Goal: Task Accomplishment & Management: Manage account settings

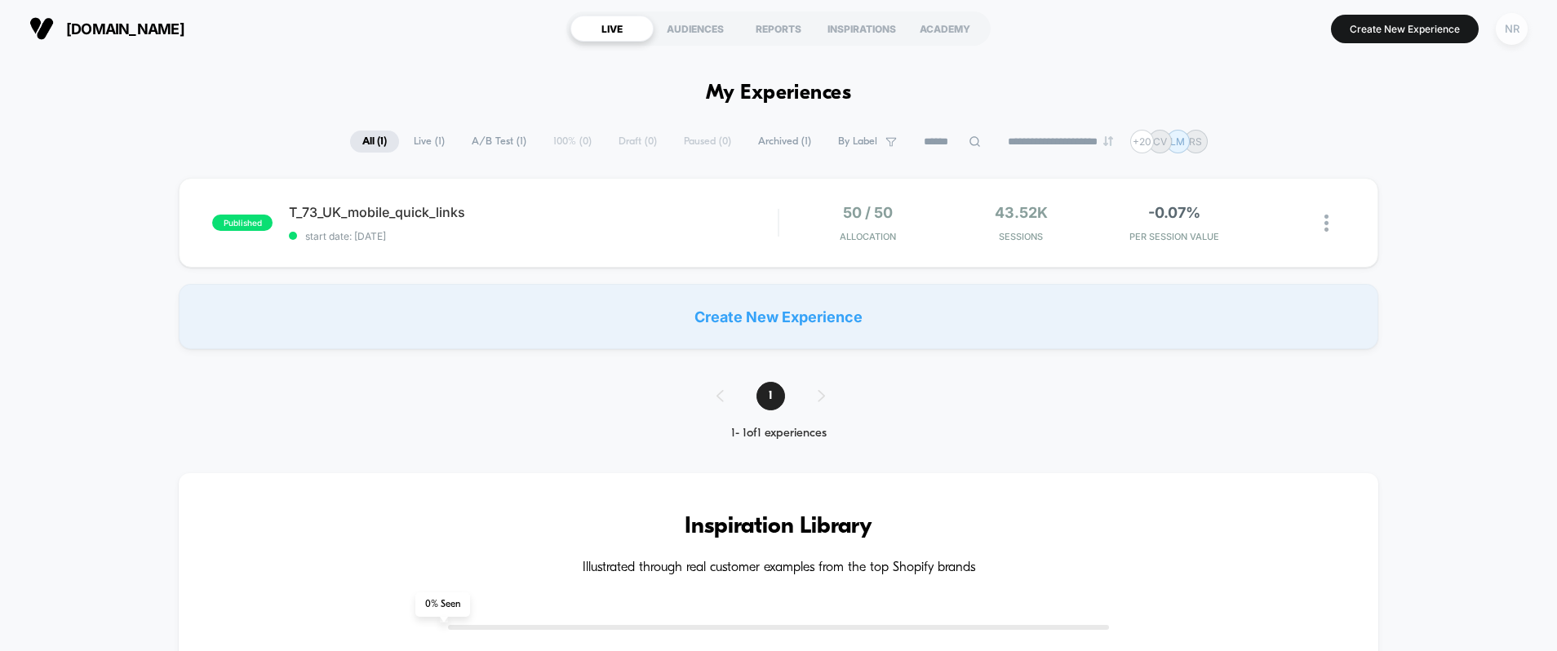
click at [1506, 37] on div "NR" at bounding box center [1512, 29] width 32 height 32
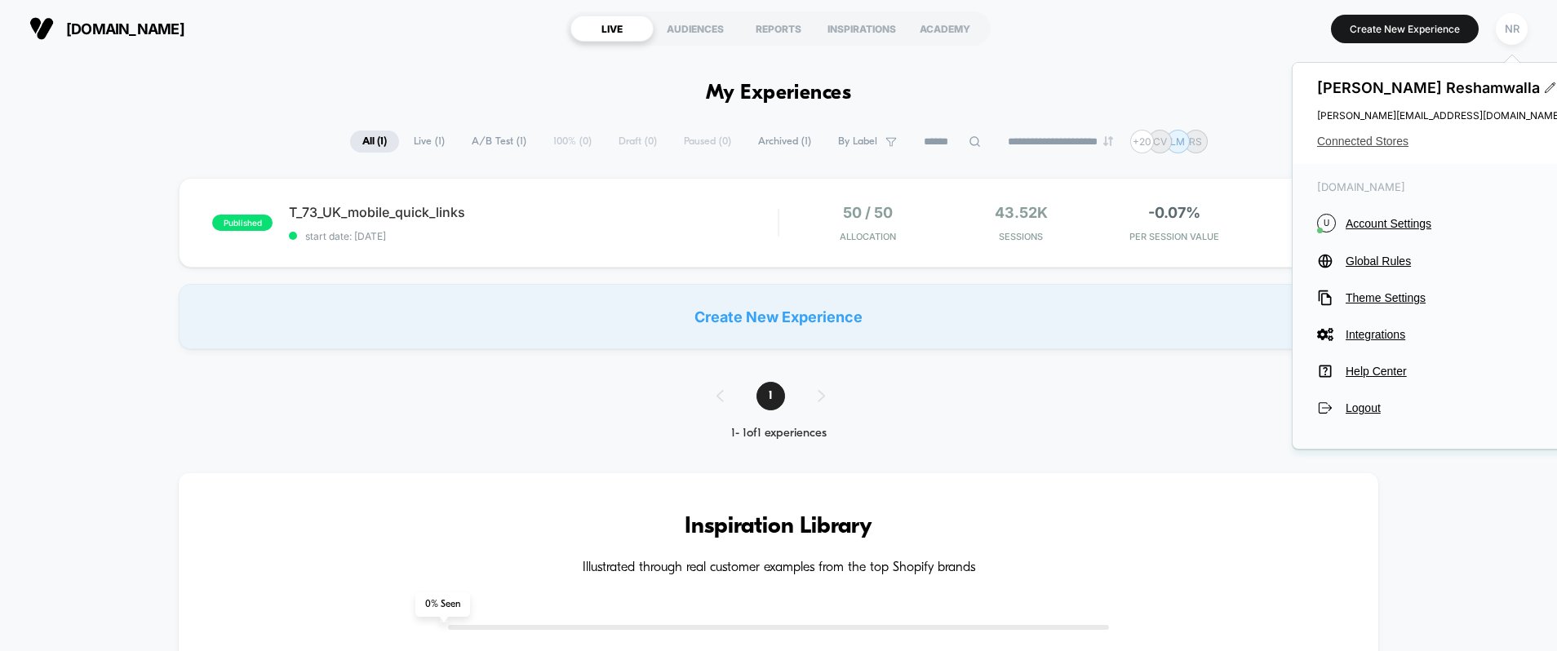
click at [1378, 141] on span "Connected Stores" at bounding box center [1439, 141] width 245 height 13
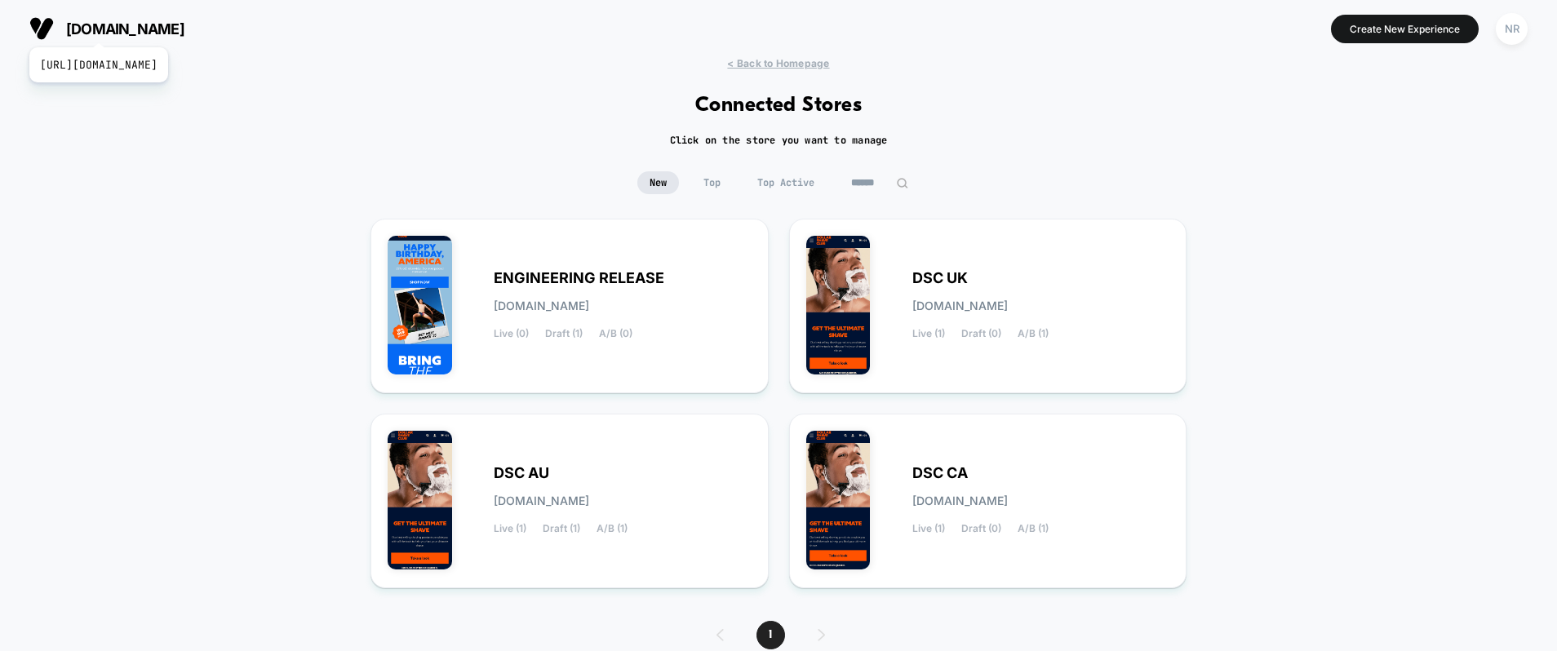
click at [135, 27] on span "[DOMAIN_NAME]" at bounding box center [125, 28] width 118 height 17
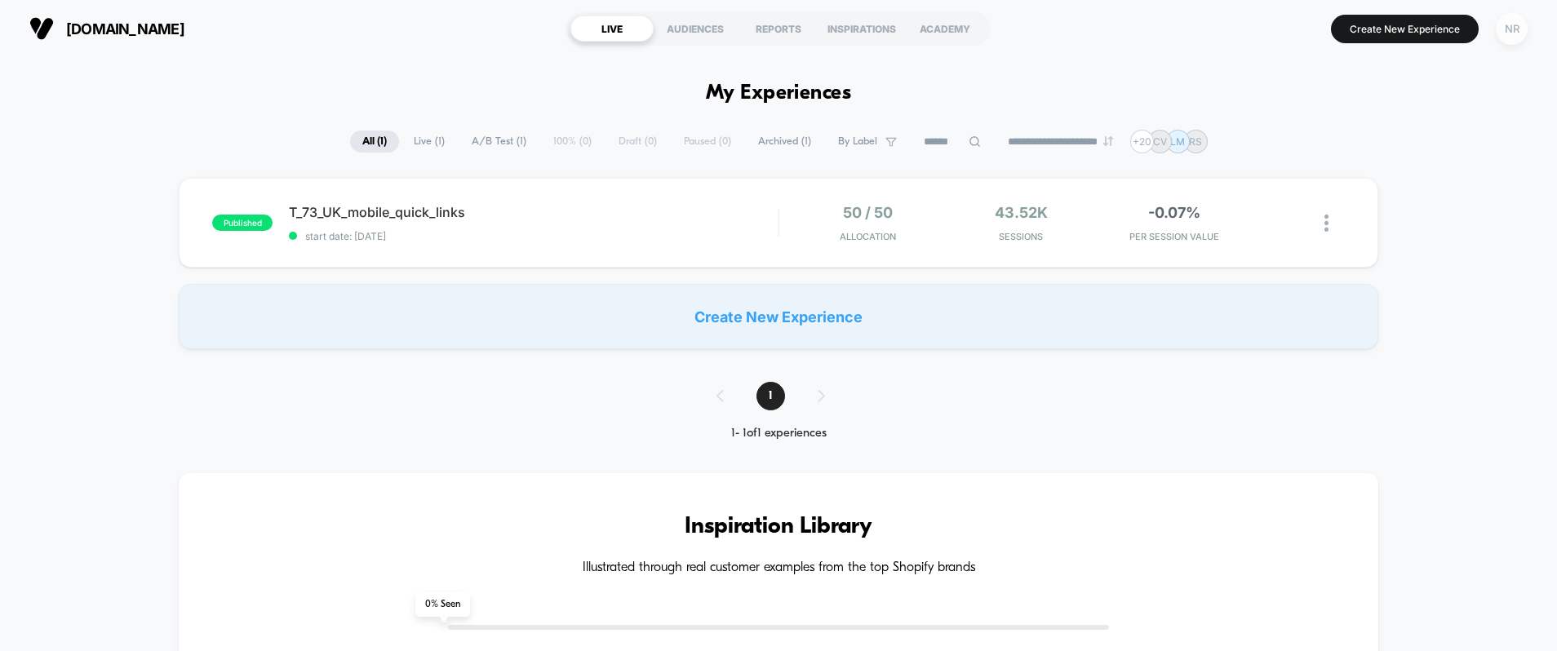
click at [1510, 34] on div "NR" at bounding box center [1512, 29] width 32 height 32
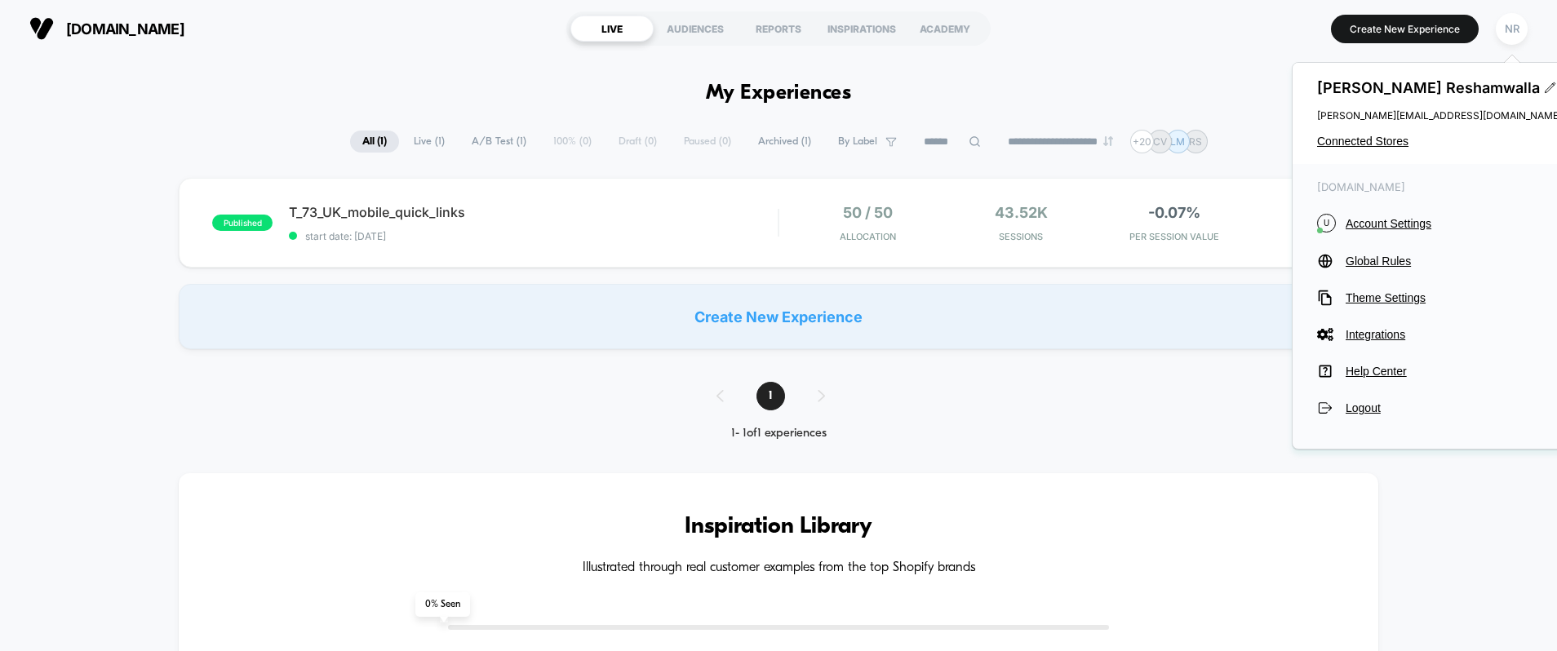
click at [1373, 134] on div "[PERSON_NAME] [PERSON_NAME][EMAIL_ADDRESS][DOMAIN_NAME] Connected Stores" at bounding box center [1440, 113] width 294 height 101
click at [1374, 139] on span "Connected Stores" at bounding box center [1439, 141] width 245 height 13
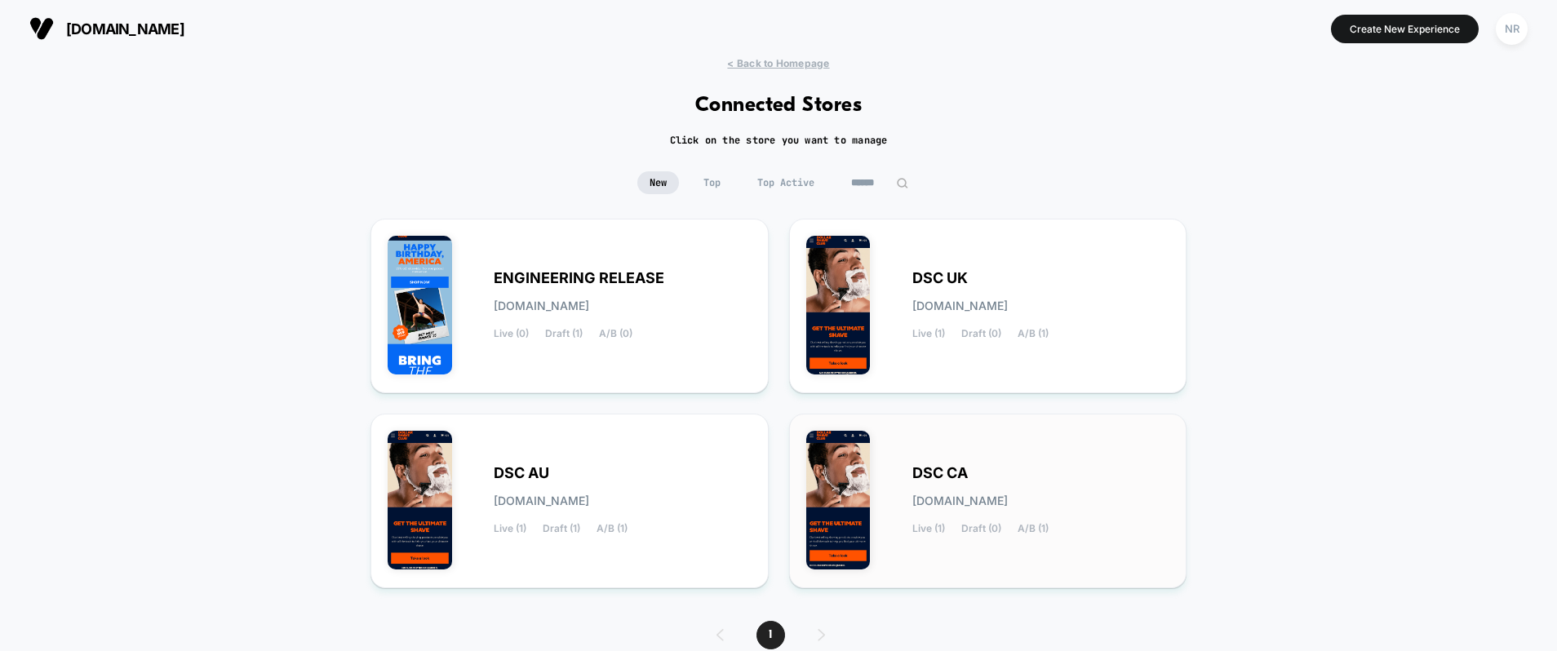
click at [1029, 427] on div "DSC CA [DOMAIN_NAME] Live (1) Draft (0) A/B (1)" at bounding box center [988, 501] width 398 height 175
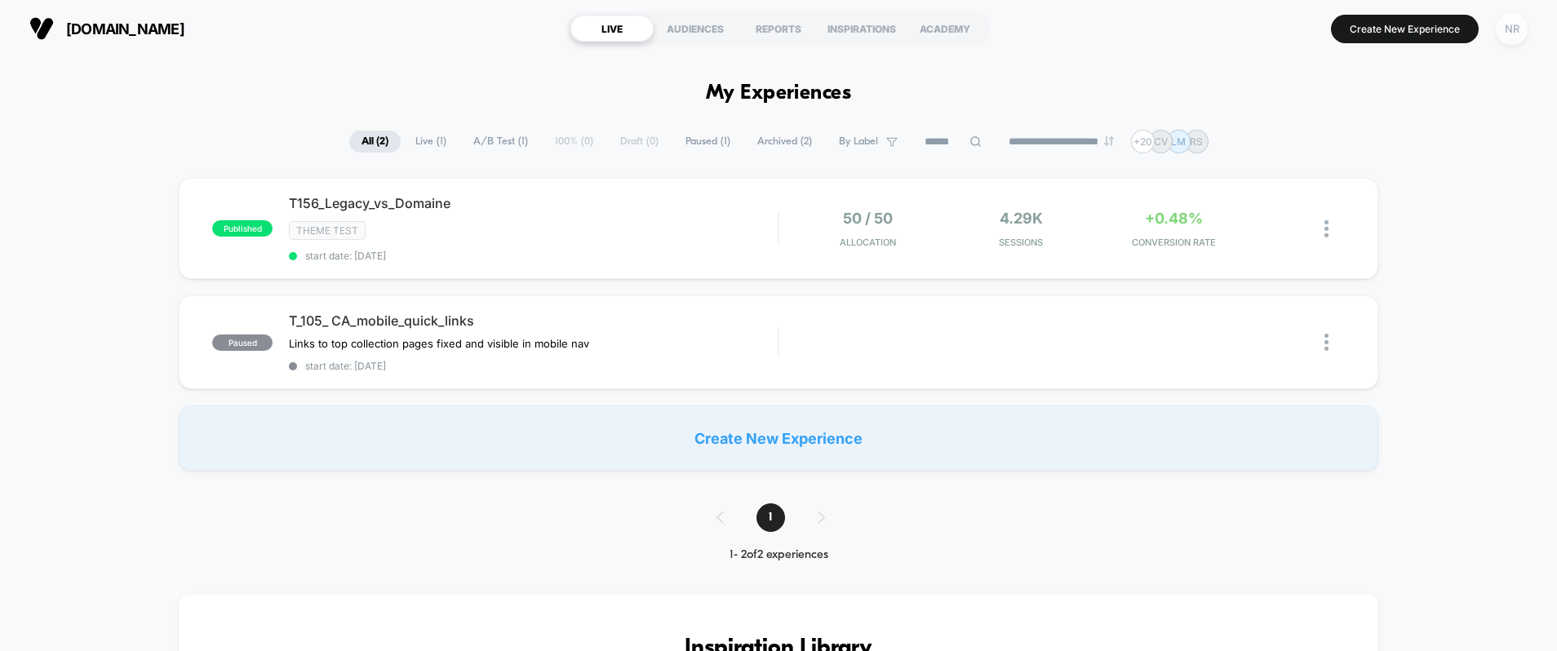
click at [1502, 35] on div "NR" at bounding box center [1512, 29] width 32 height 32
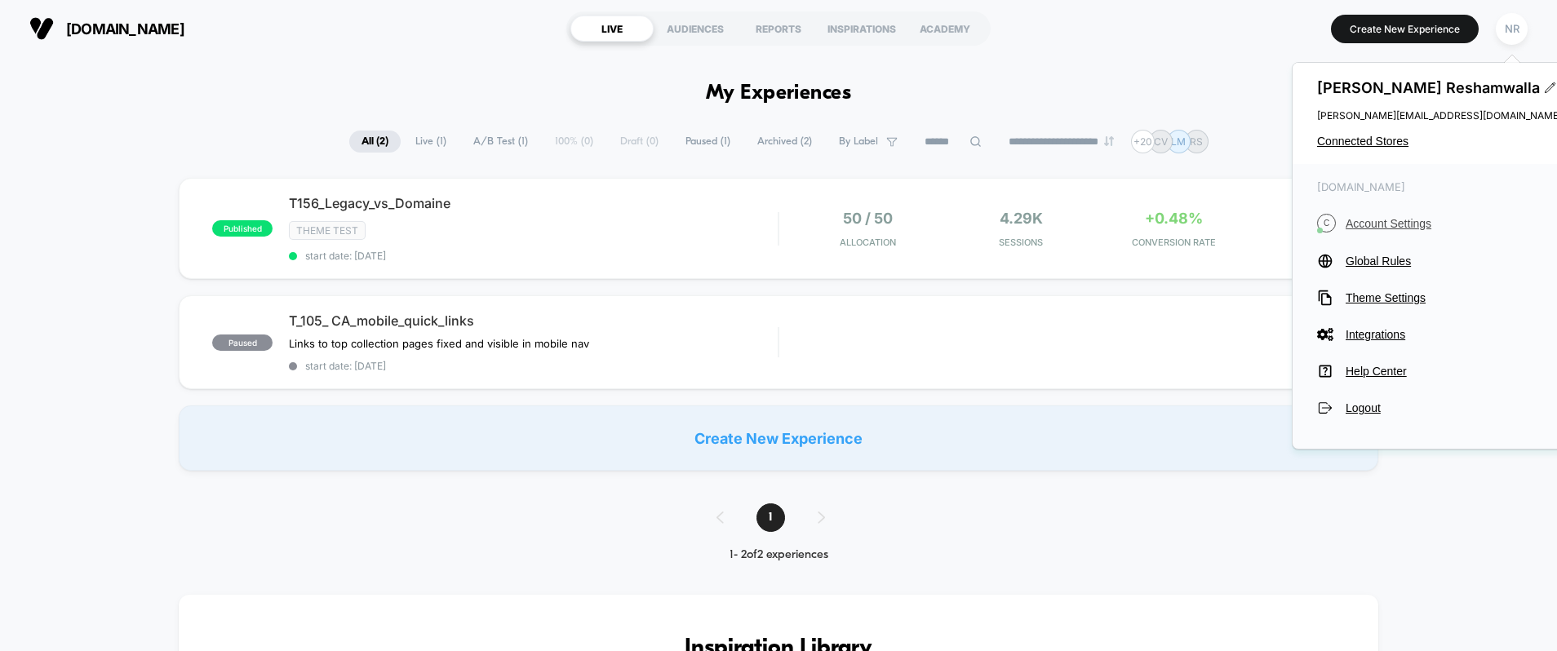
click at [1370, 217] on span "Account Settings" at bounding box center [1454, 223] width 216 height 13
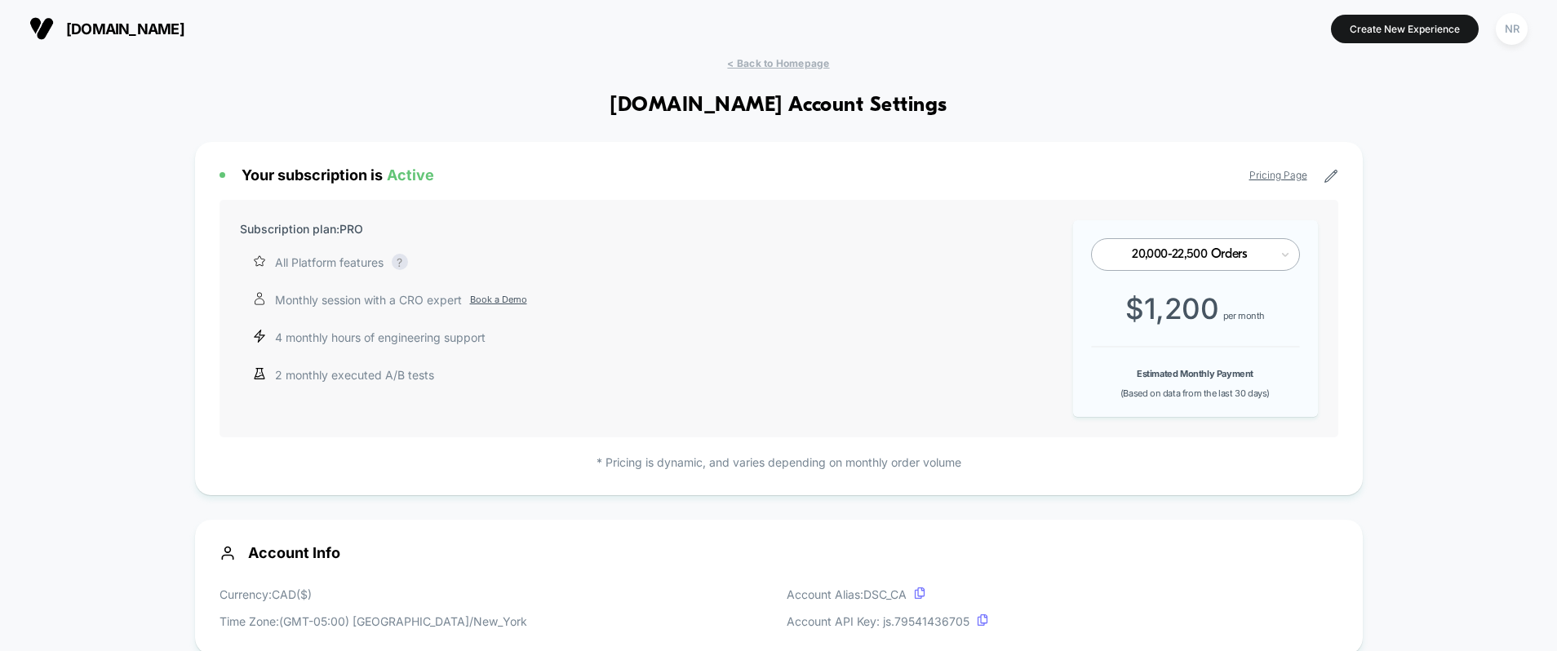
scroll to position [220, 0]
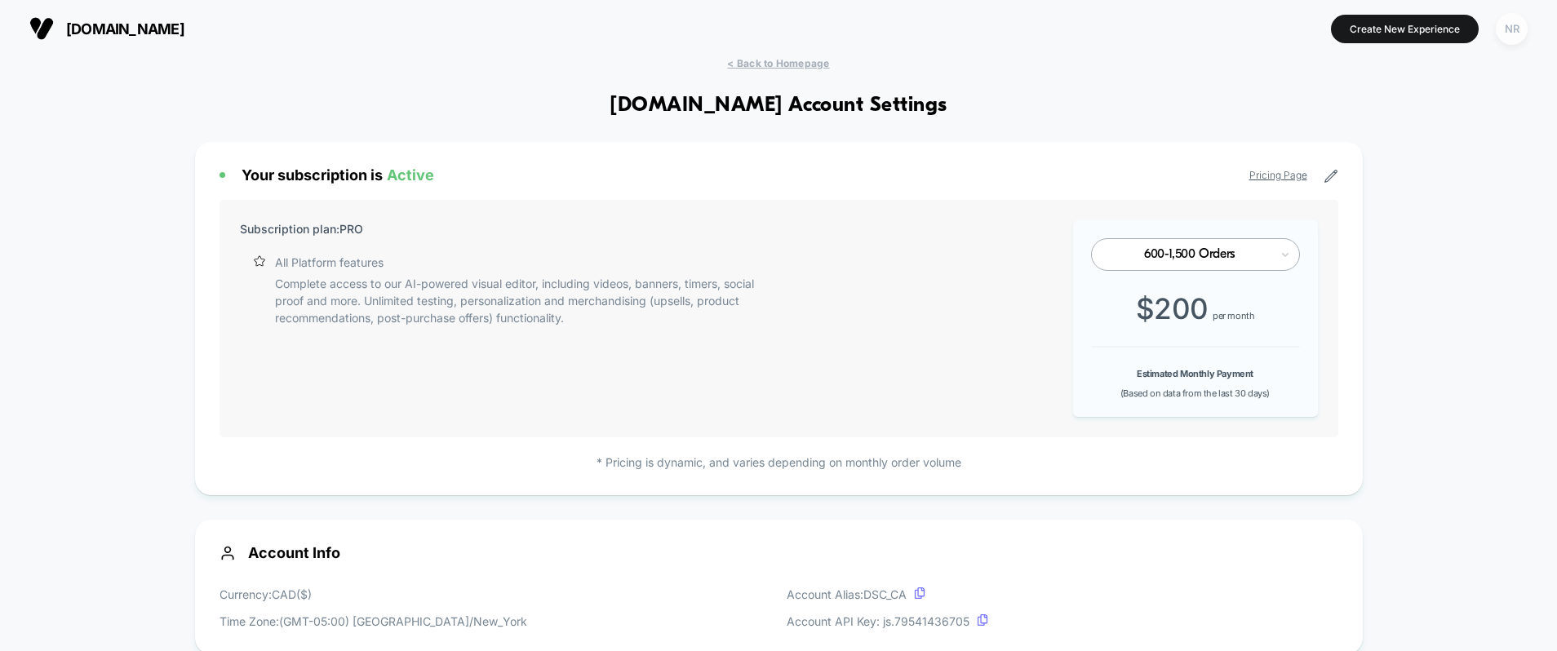
click at [1512, 29] on div "NR" at bounding box center [1512, 29] width 32 height 32
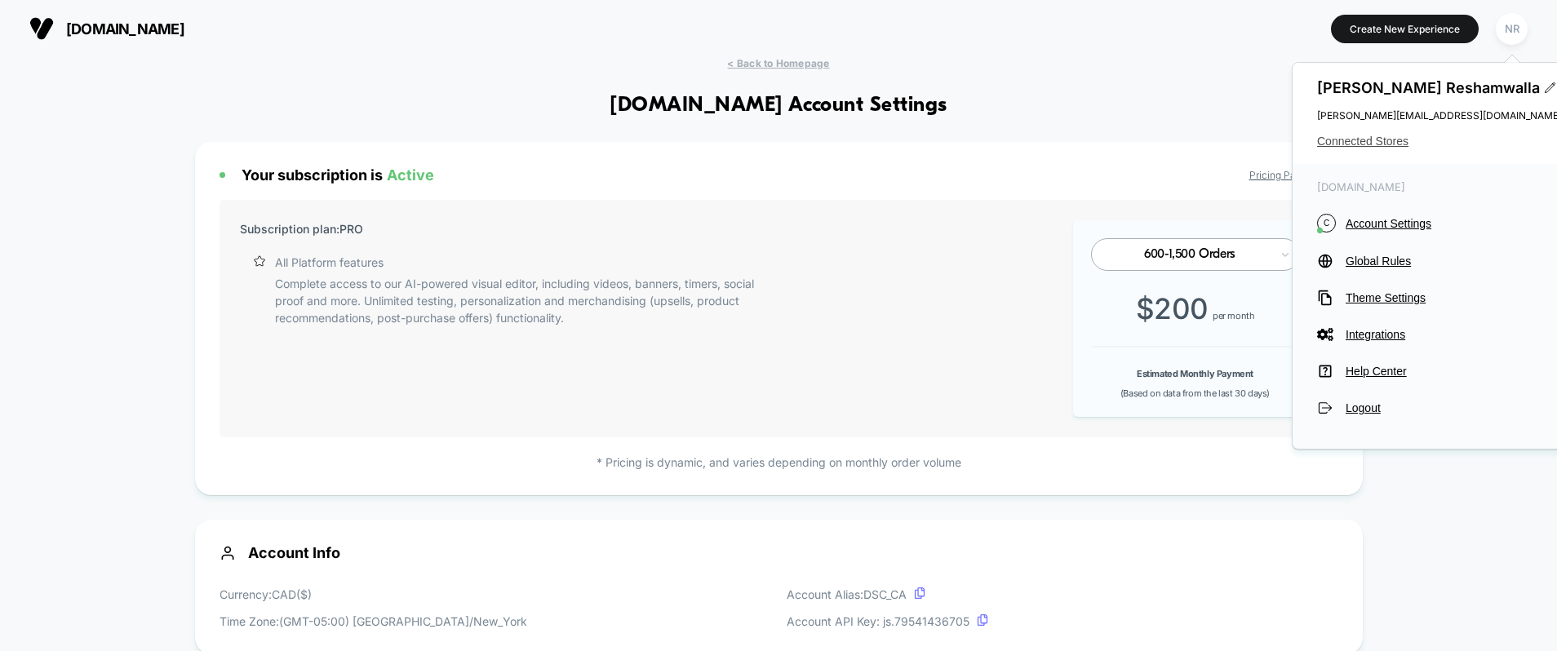
click at [1373, 136] on span "Connected Stores" at bounding box center [1439, 141] width 245 height 13
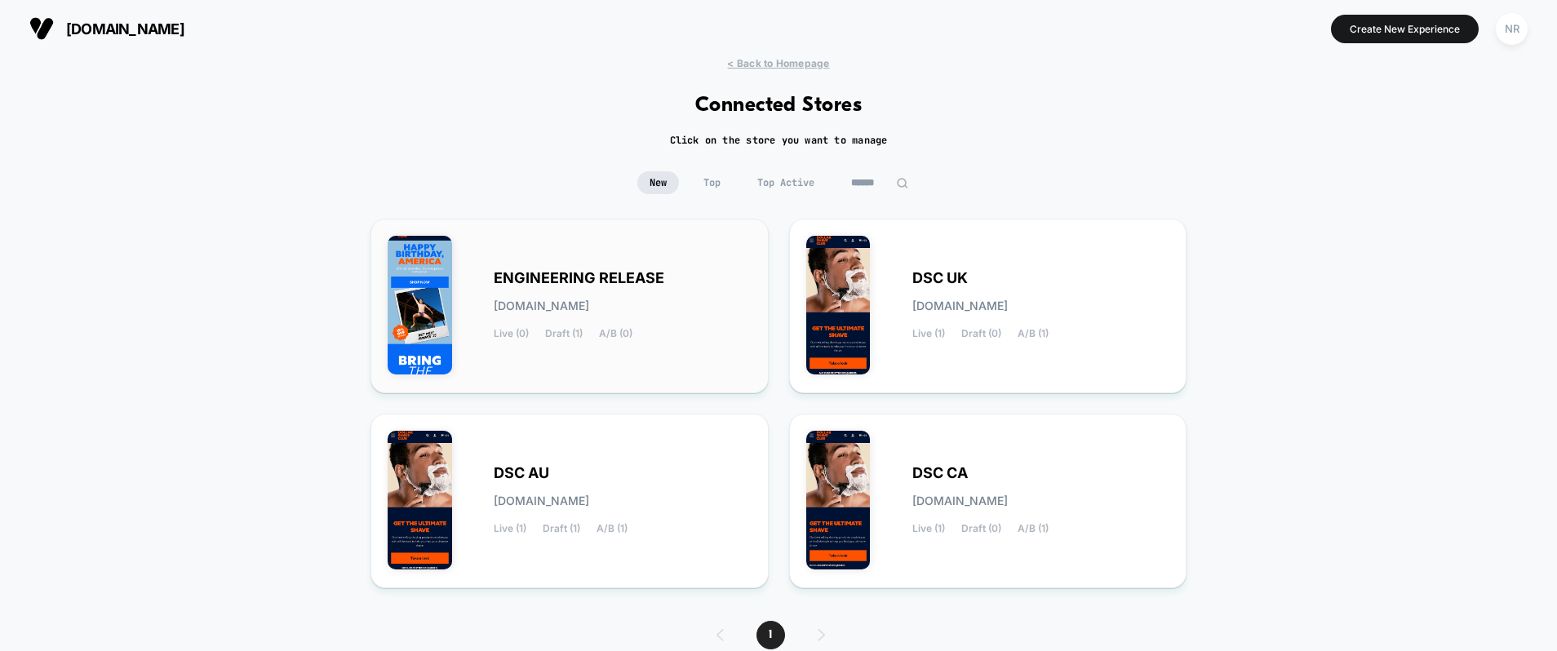
click at [589, 300] on span "[DOMAIN_NAME]" at bounding box center [541, 305] width 95 height 11
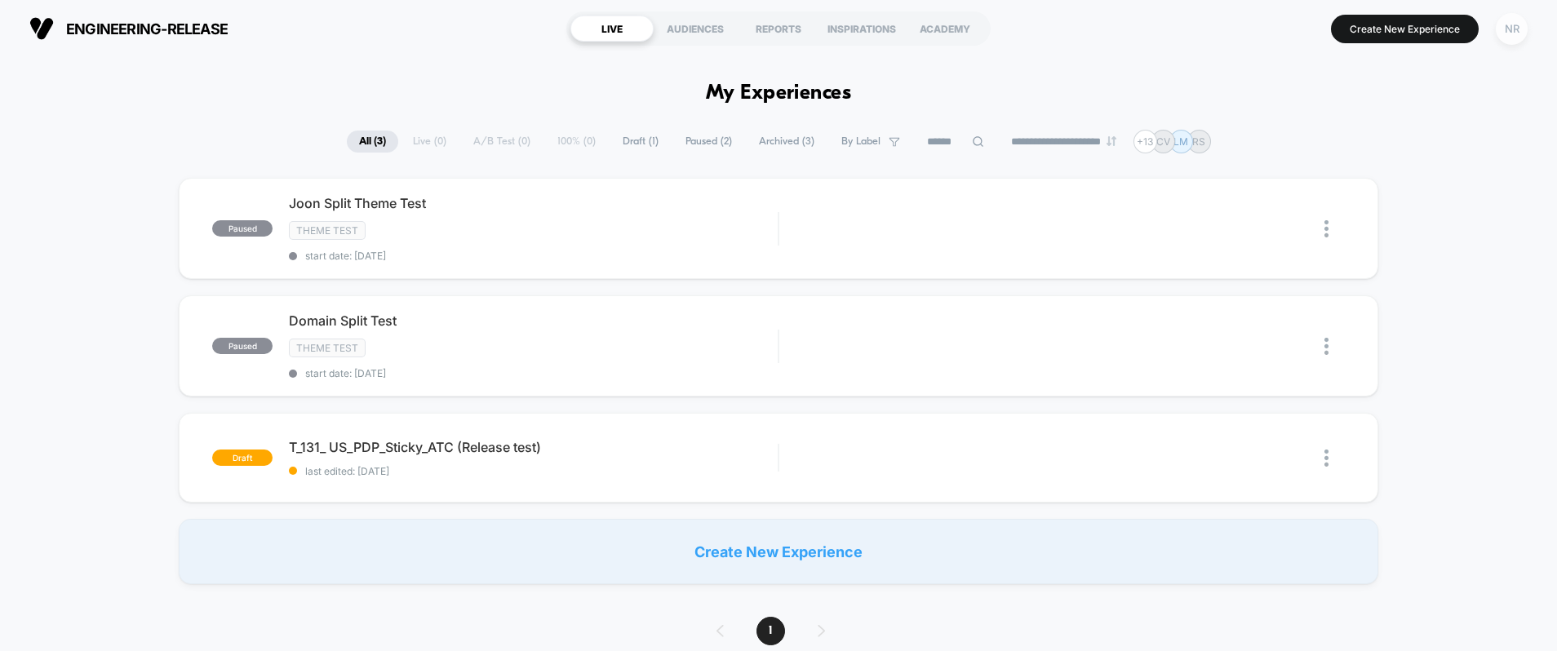
click at [1518, 28] on div "NR" at bounding box center [1512, 29] width 32 height 32
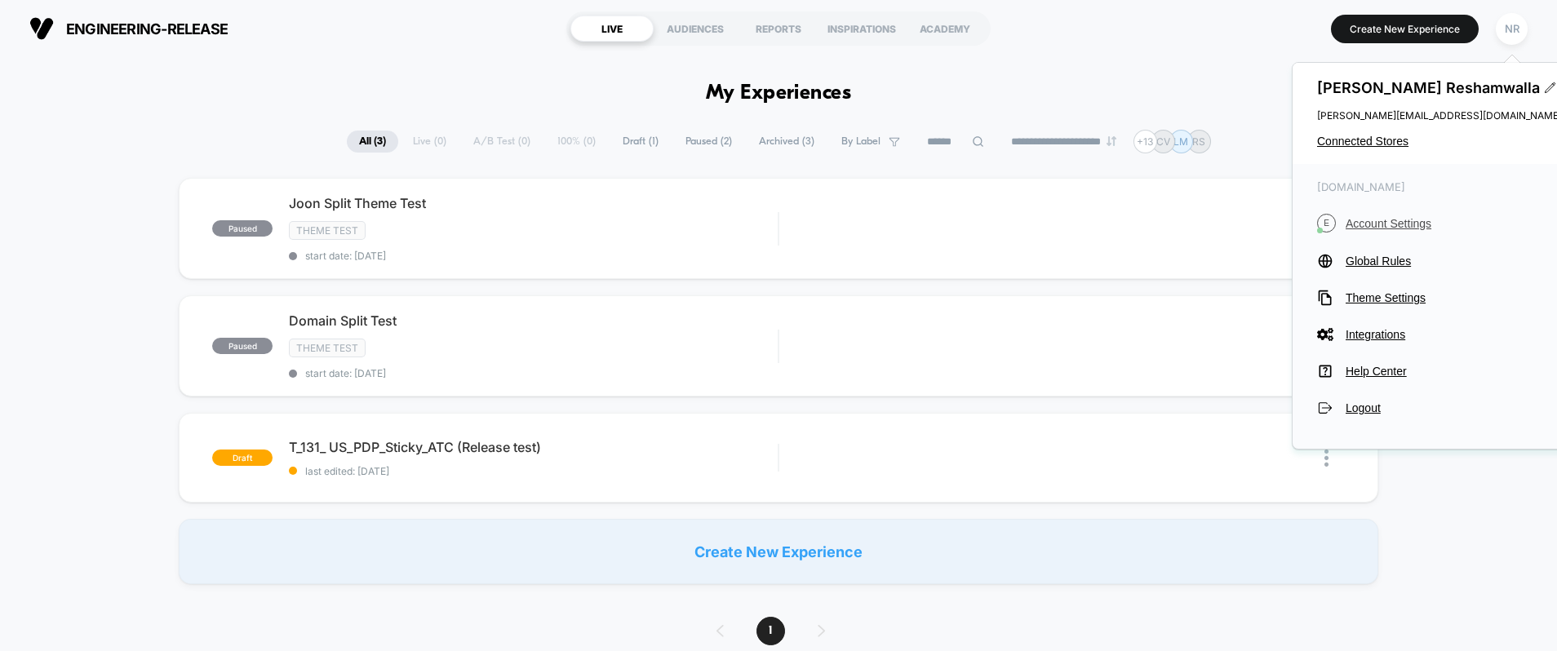
click at [1414, 226] on span "Account Settings" at bounding box center [1454, 223] width 216 height 13
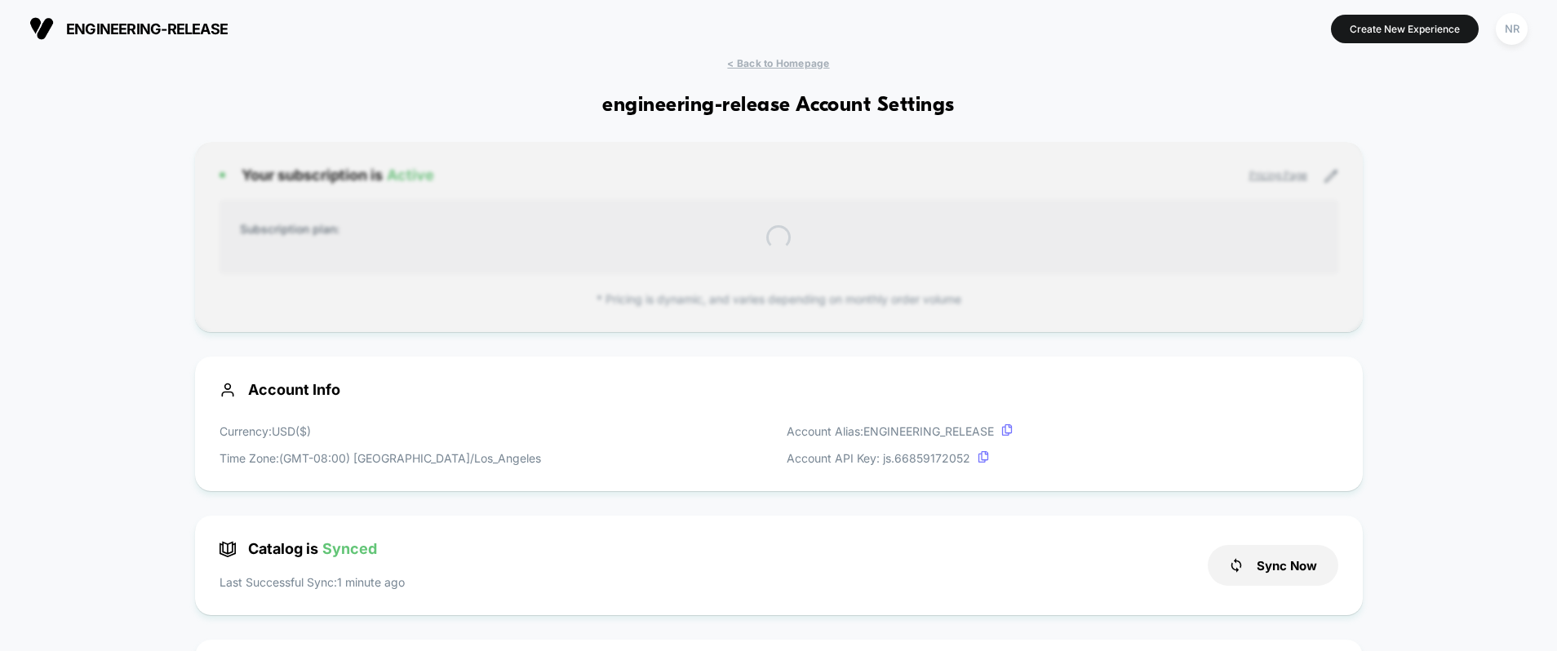
scroll to position [220, 0]
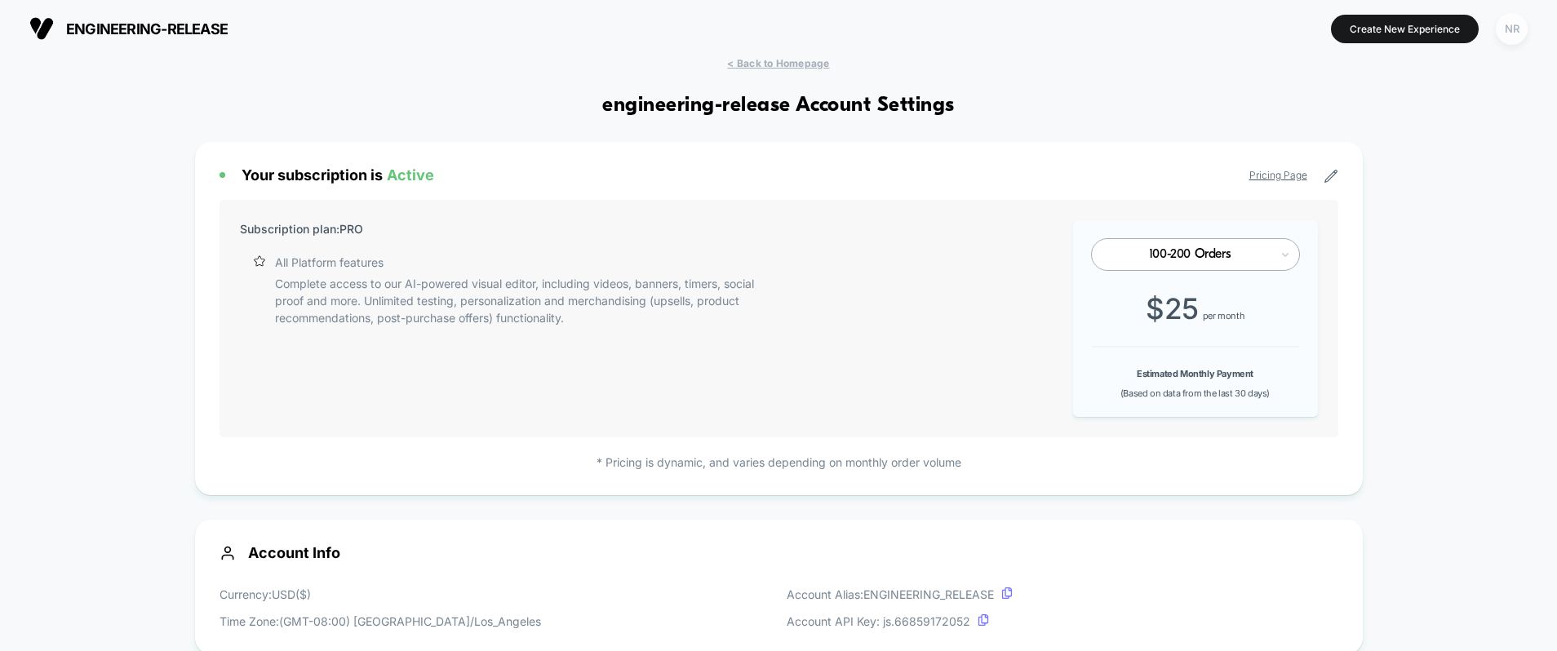
click at [1503, 30] on div "NR" at bounding box center [1512, 29] width 32 height 32
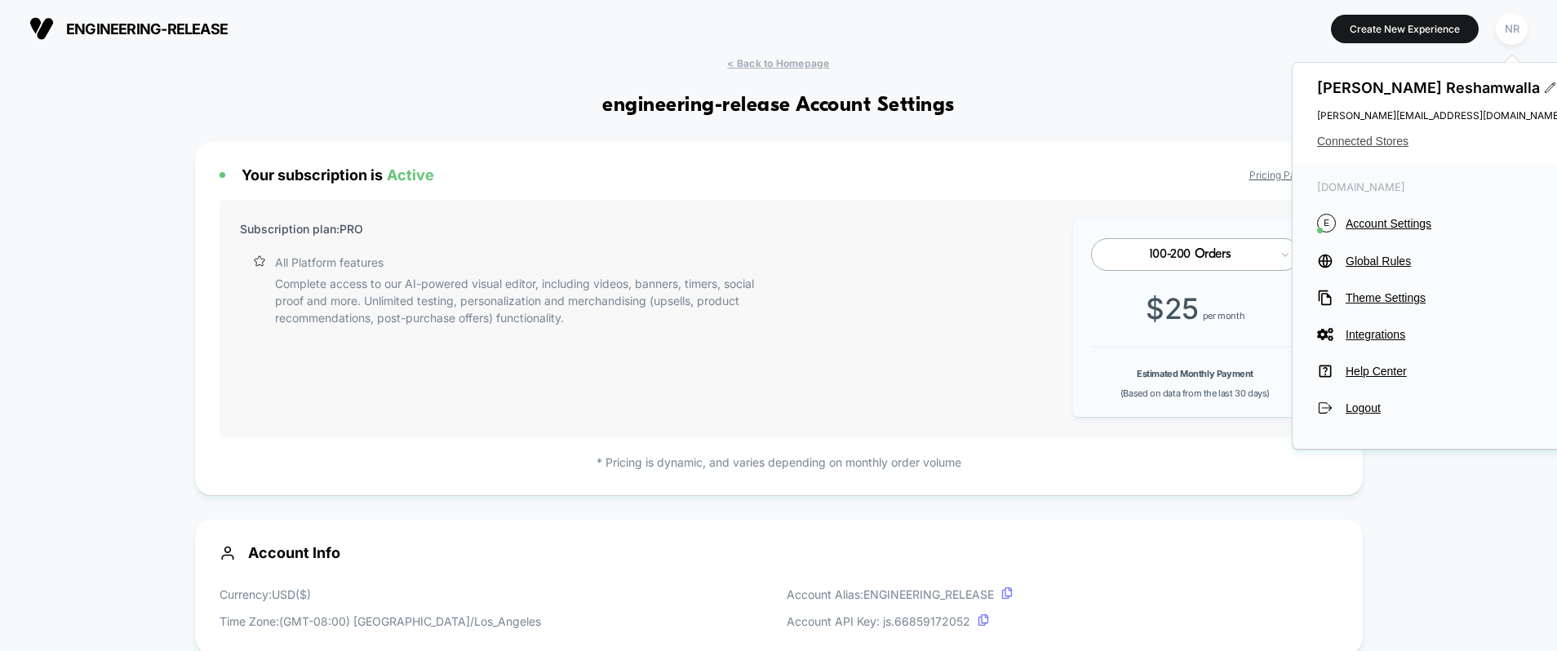
click at [1400, 144] on span "Connected Stores" at bounding box center [1439, 141] width 245 height 13
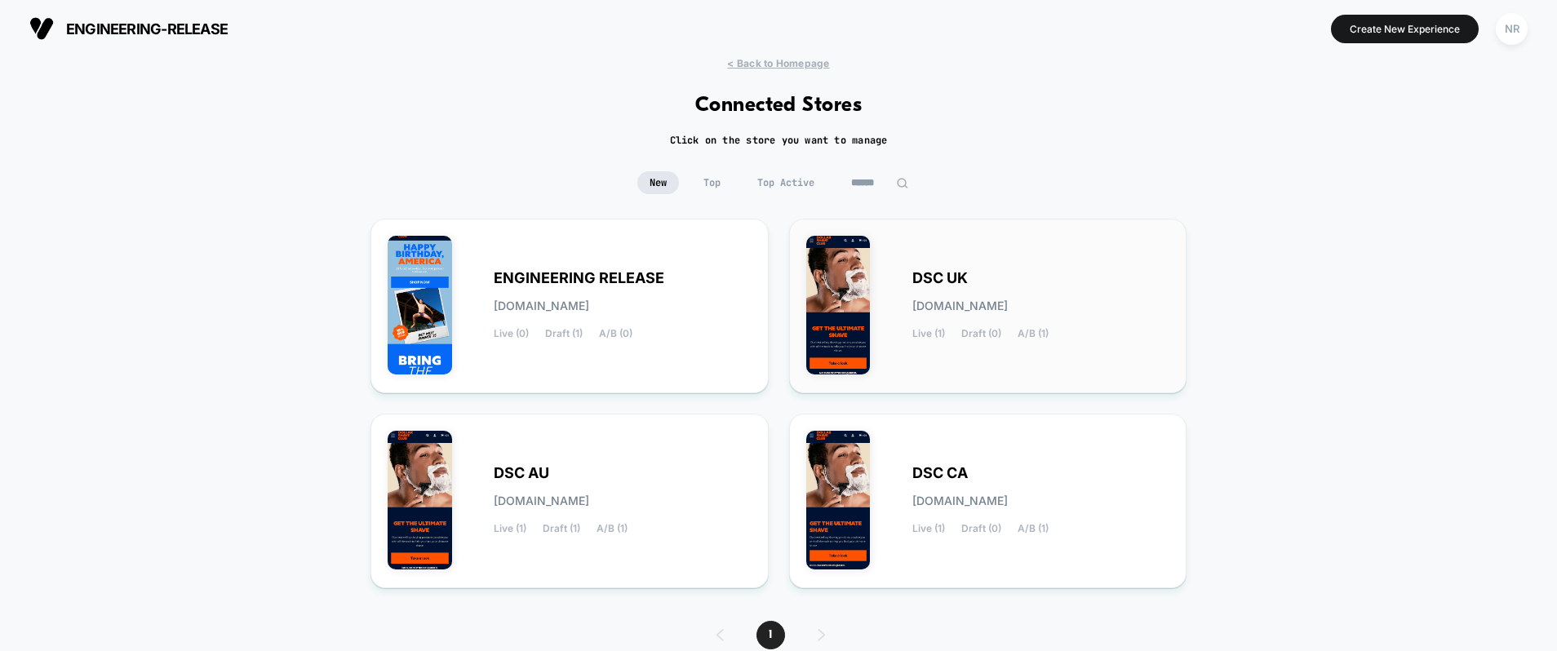
click at [956, 273] on span "DSC UK" at bounding box center [939, 278] width 55 height 11
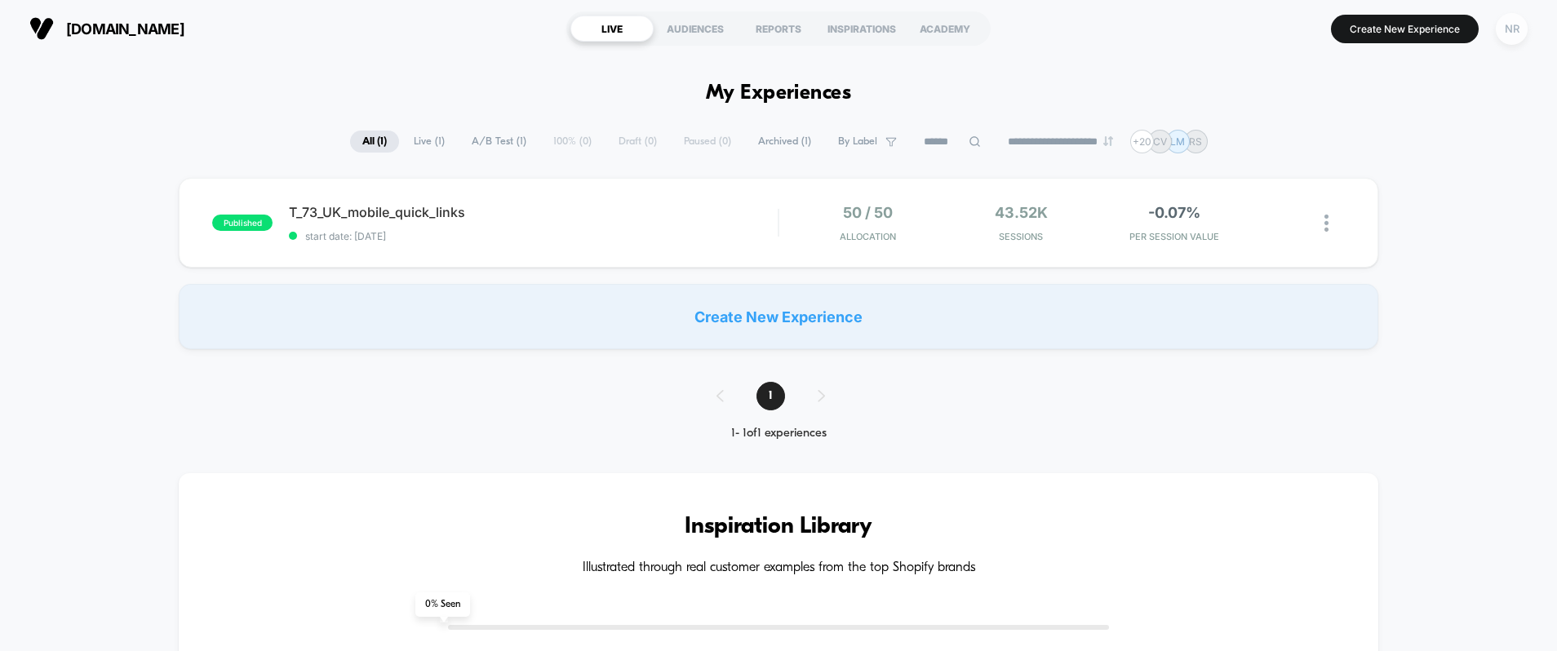
click at [1512, 24] on div "NR" at bounding box center [1512, 29] width 32 height 32
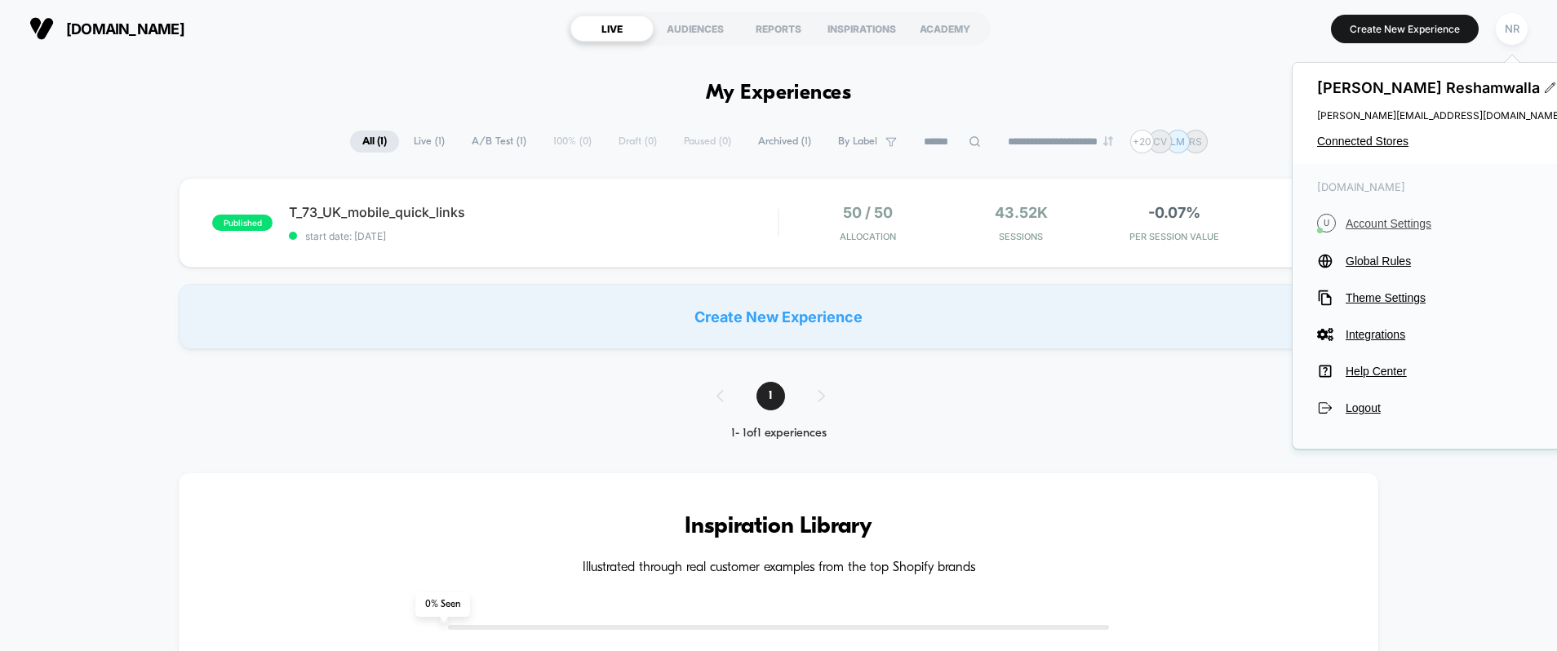
click at [1388, 228] on span "Account Settings" at bounding box center [1454, 223] width 216 height 13
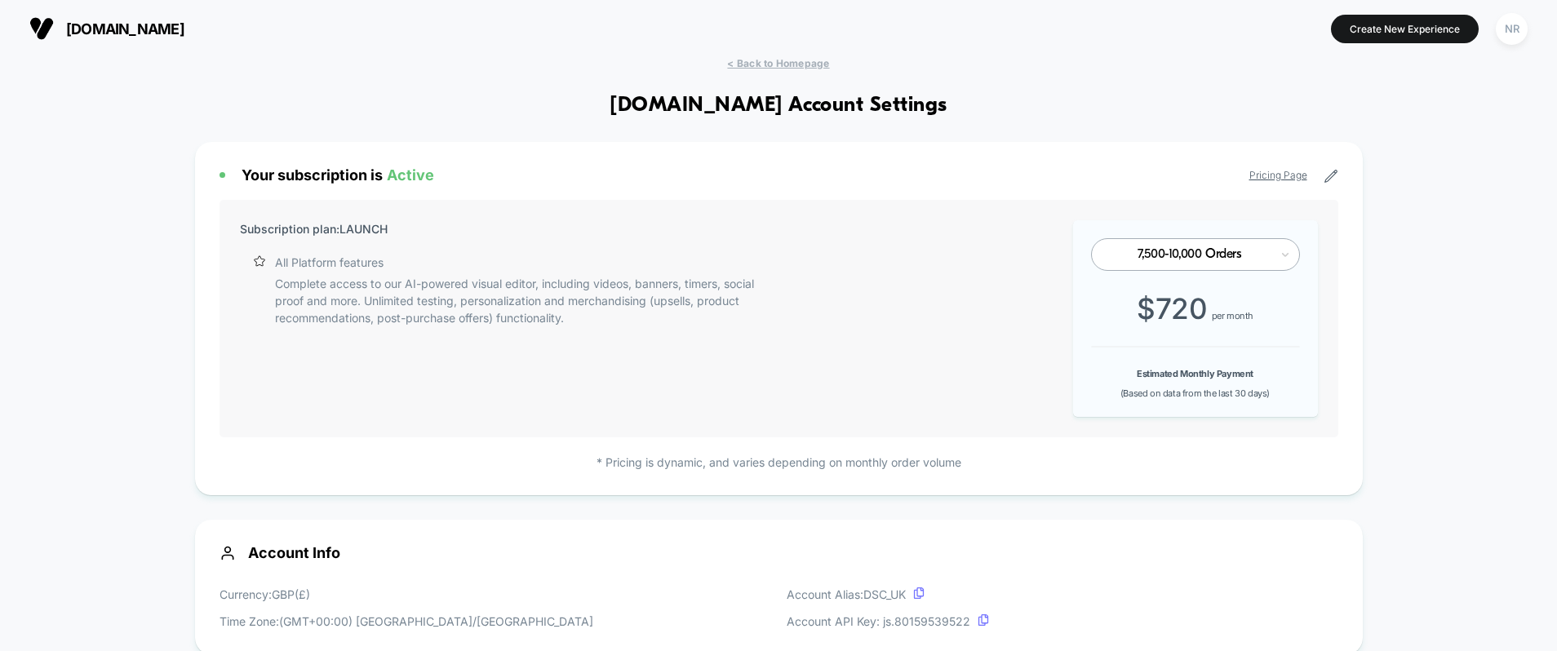
scroll to position [220, 0]
click at [1508, 27] on div "NR" at bounding box center [1512, 29] width 32 height 32
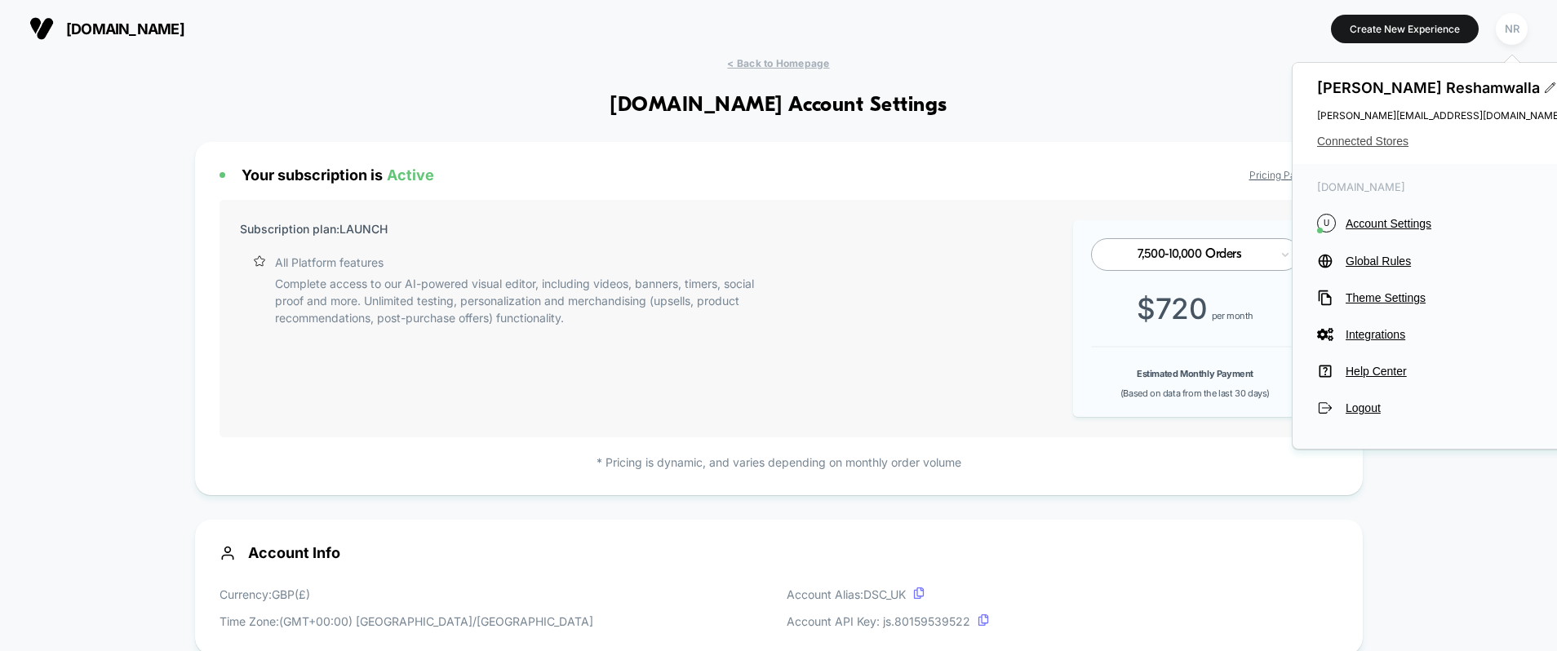
click at [1395, 135] on span "Connected Stores" at bounding box center [1439, 141] width 245 height 13
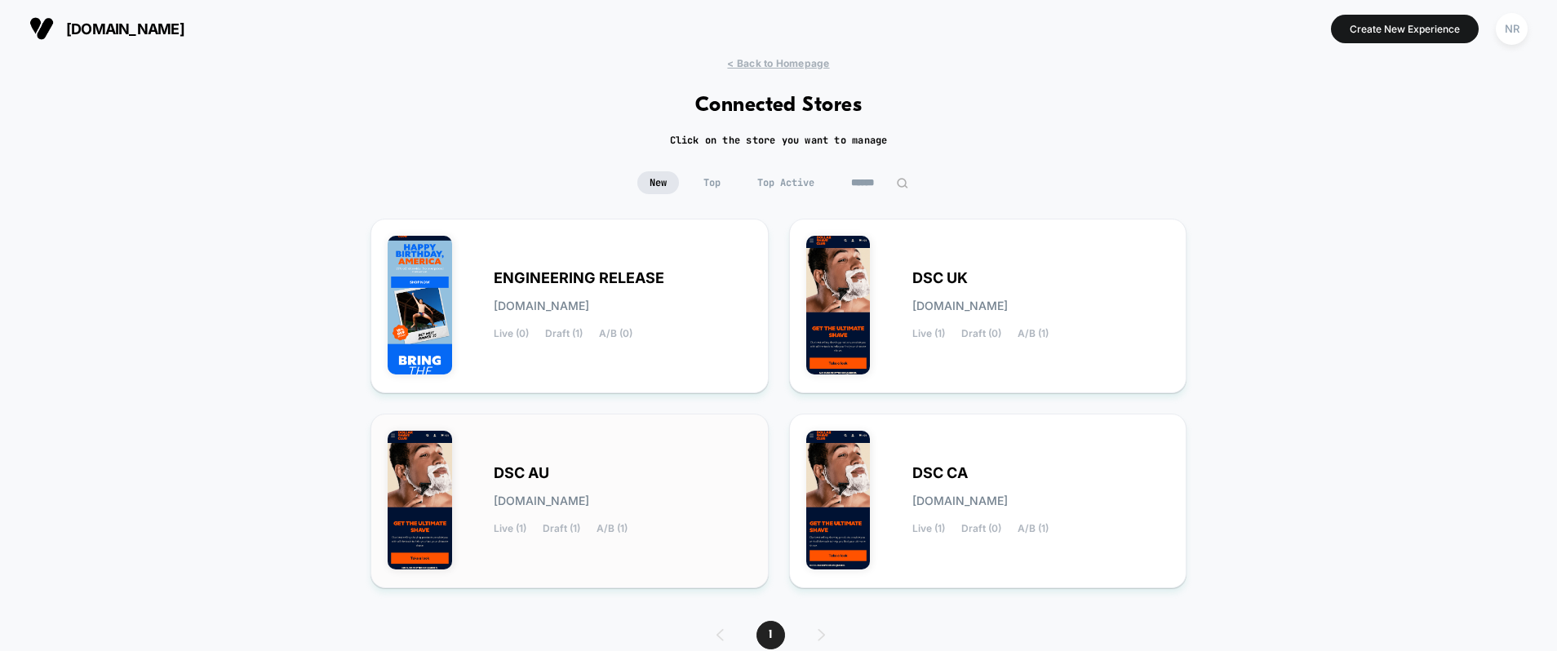
click at [649, 494] on div "DSC AU [DOMAIN_NAME] Live (1) Draft (1) A/B (1)" at bounding box center [623, 501] width 258 height 67
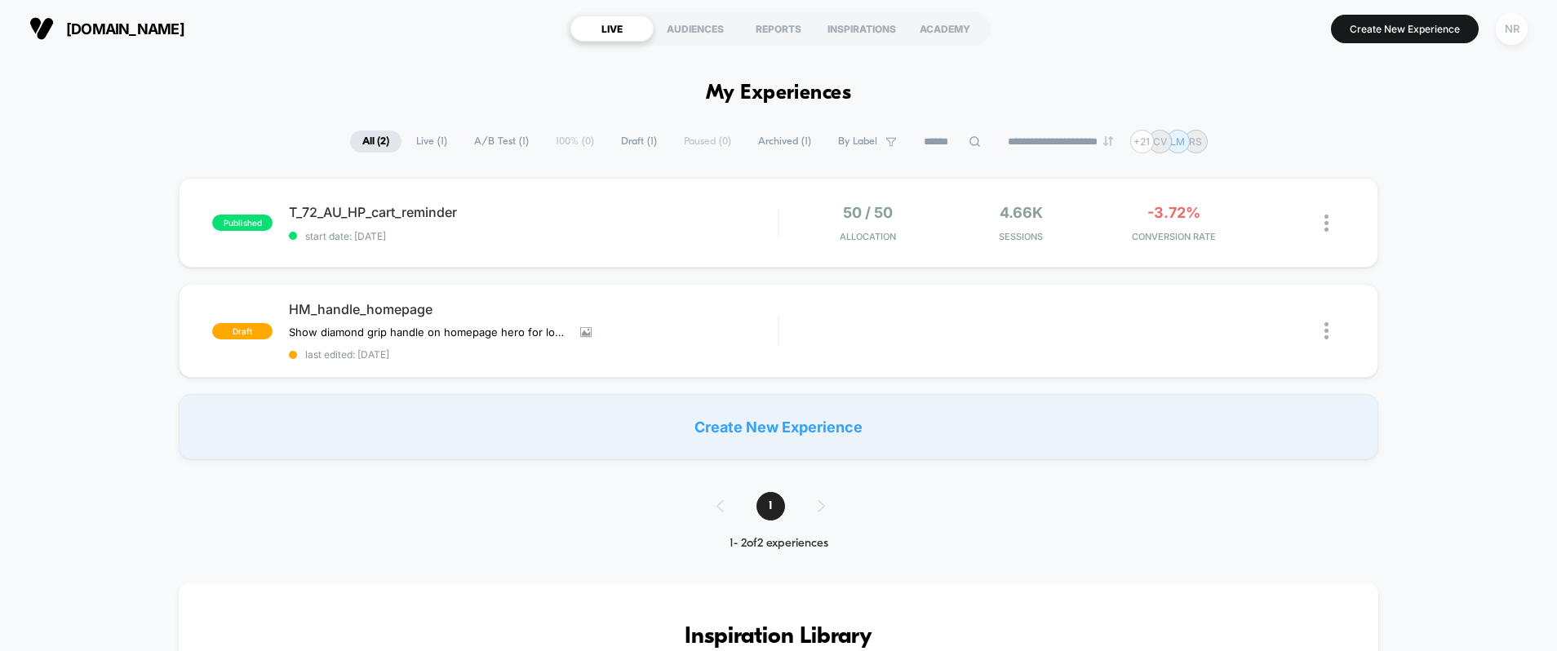
click at [1515, 35] on div "NR" at bounding box center [1512, 29] width 32 height 32
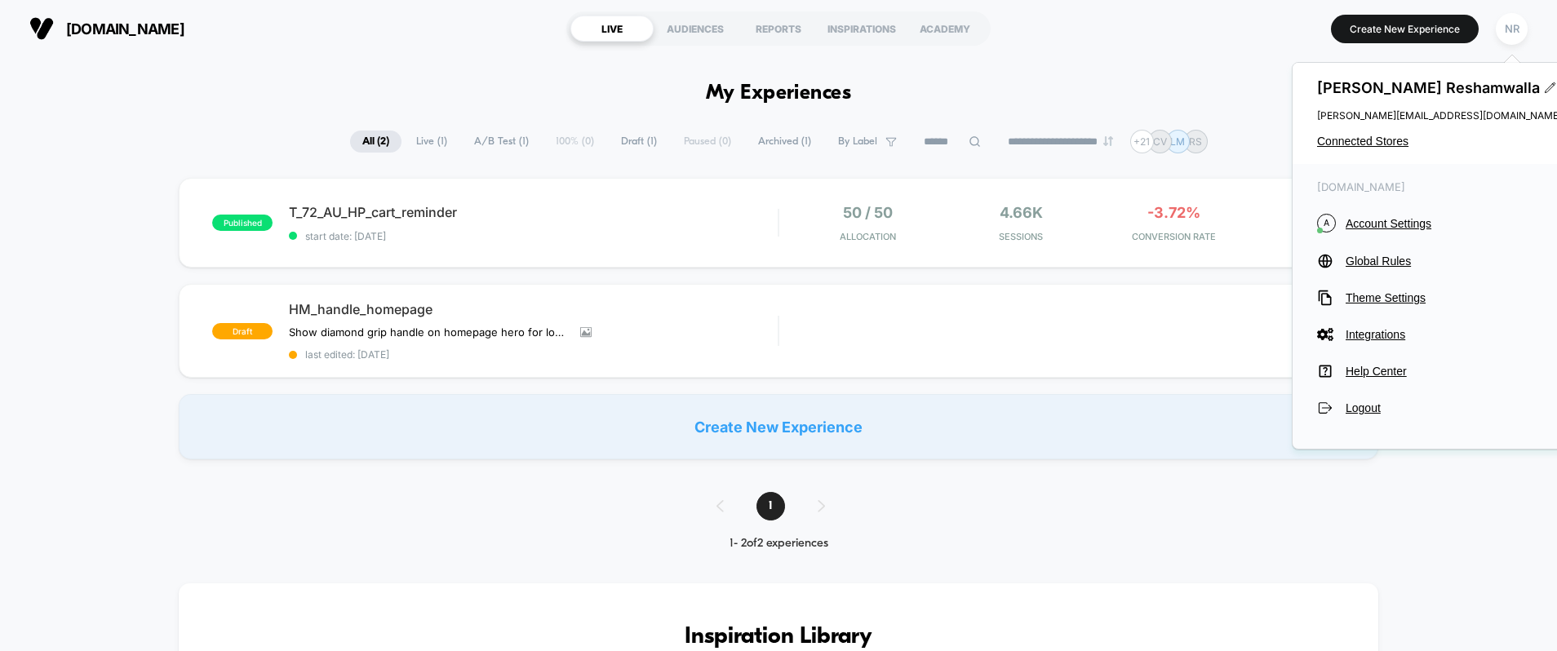
click at [1382, 225] on span "Account Settings" at bounding box center [1454, 223] width 216 height 13
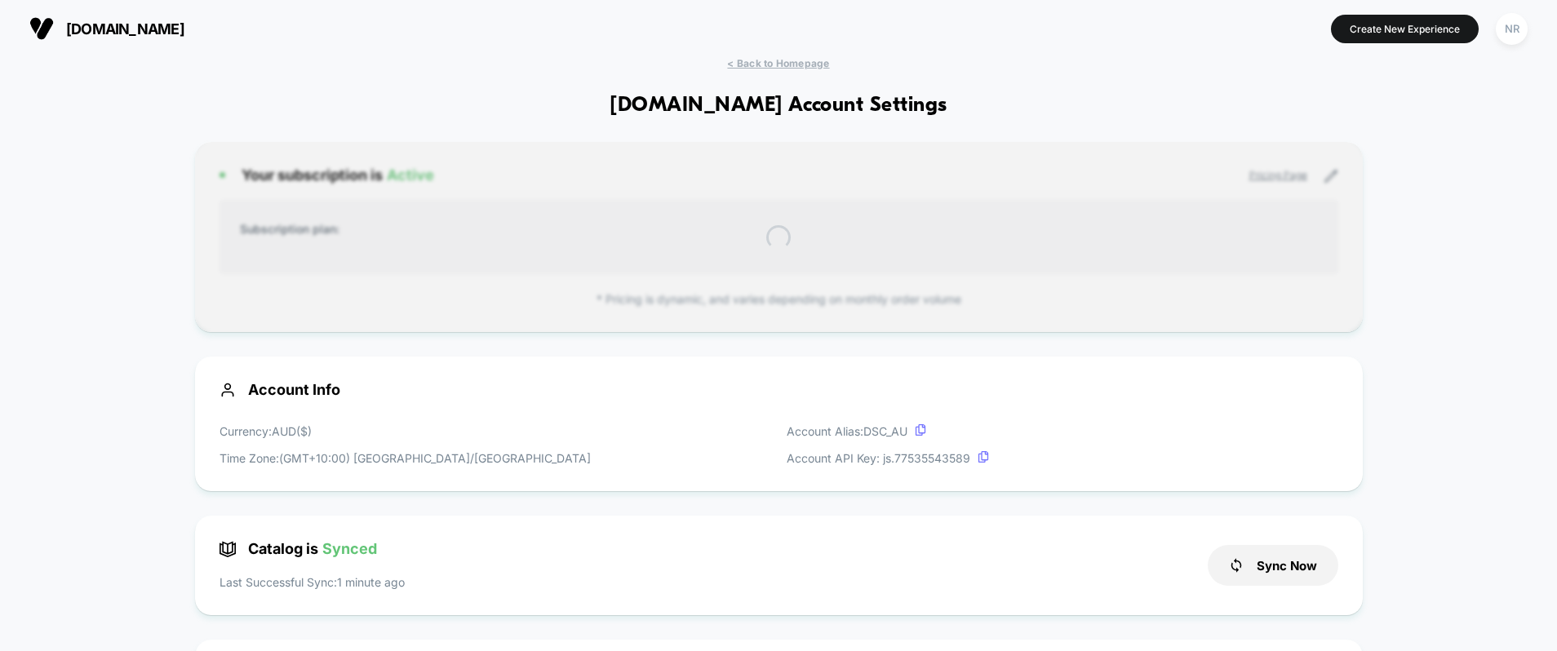
scroll to position [220, 0]
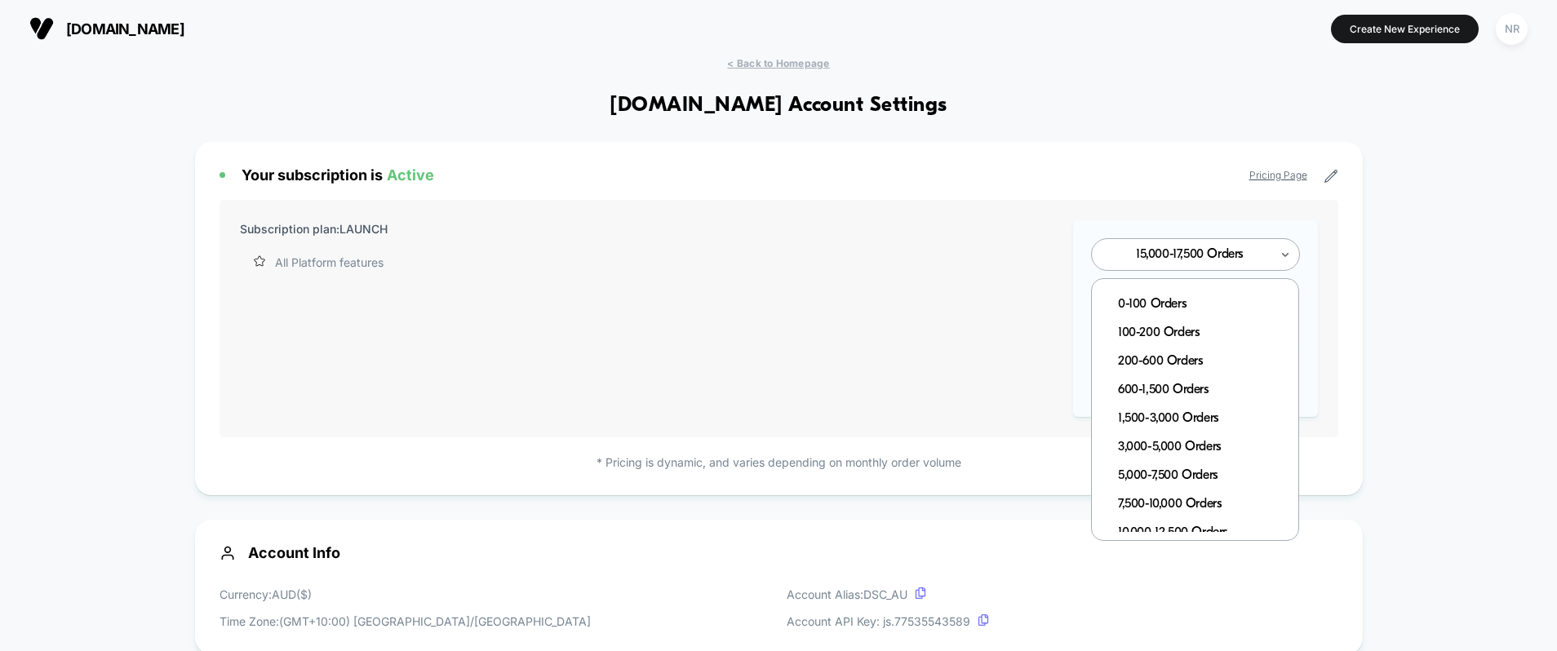
click at [1258, 265] on div "15,000-17,500 Orders" at bounding box center [1195, 254] width 209 height 33
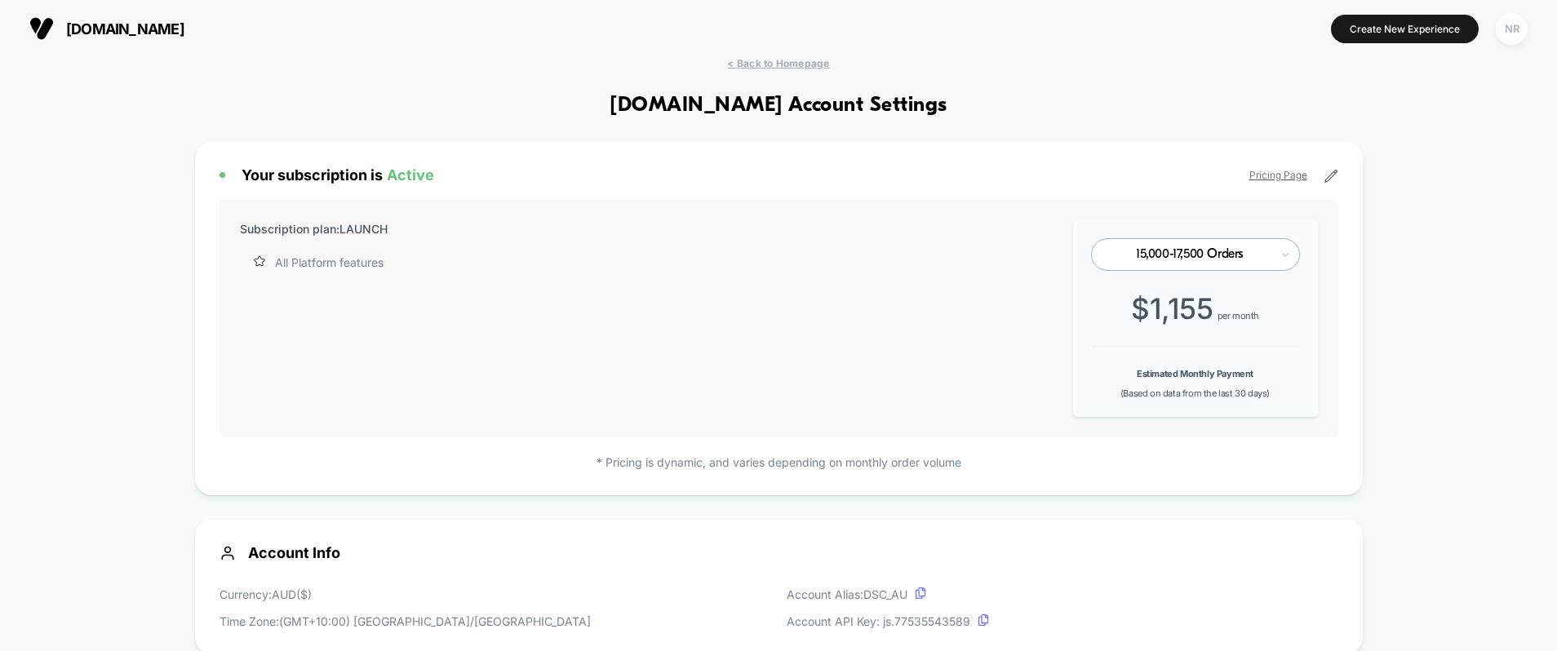
click at [1504, 31] on div "NR" at bounding box center [1512, 29] width 32 height 32
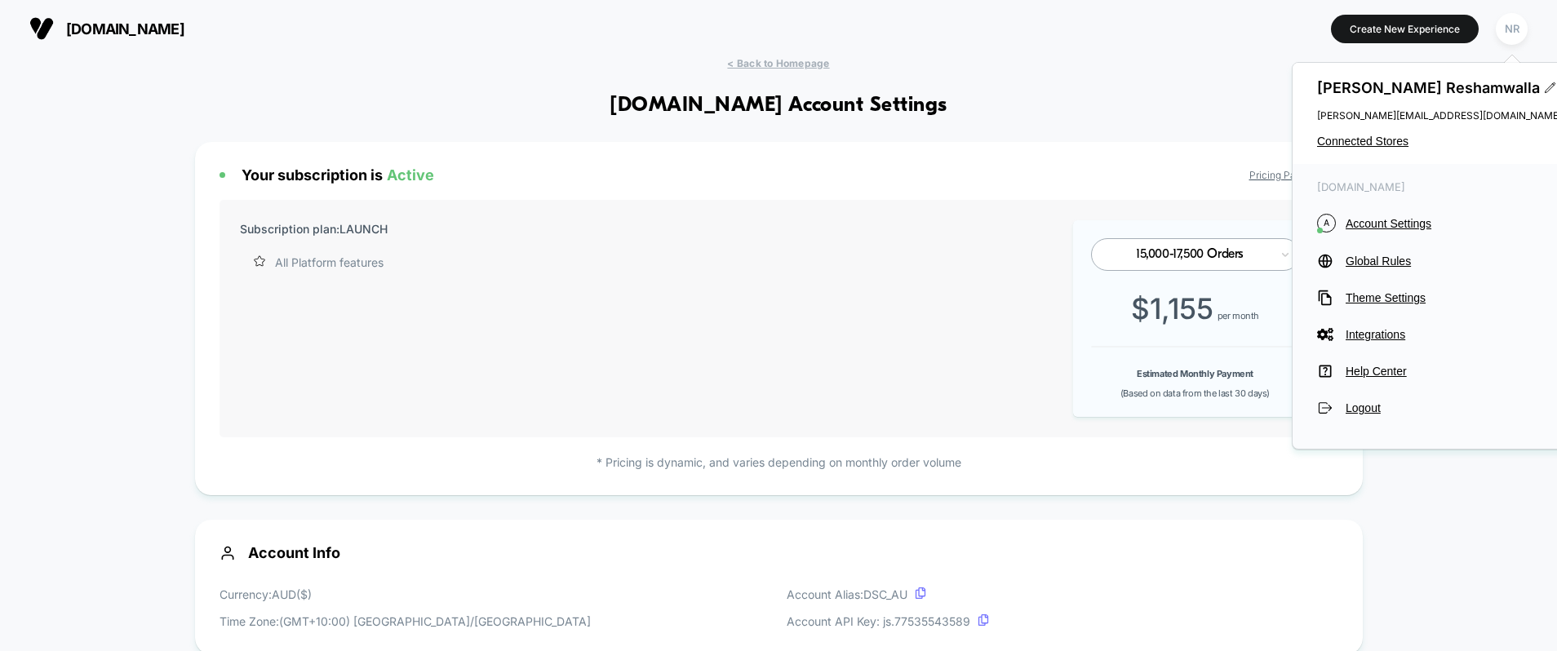
click at [1379, 148] on div "[PERSON_NAME] [PERSON_NAME][EMAIL_ADDRESS][DOMAIN_NAME] Connected Stores" at bounding box center [1440, 113] width 294 height 101
click at [1375, 140] on span "Connected Stores" at bounding box center [1439, 141] width 245 height 13
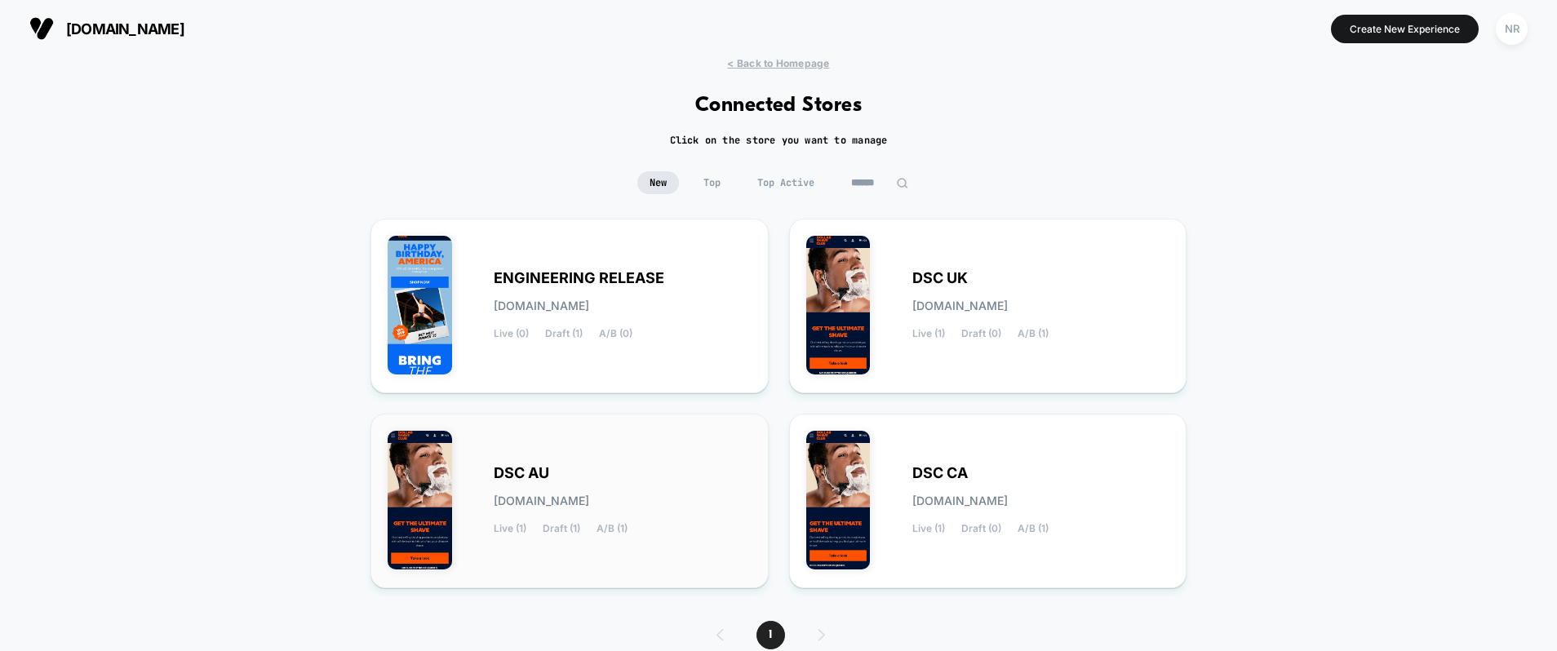
click at [700, 451] on div "DSC AU [DOMAIN_NAME] Live (1) Draft (1) A/B (1)" at bounding box center [570, 501] width 364 height 140
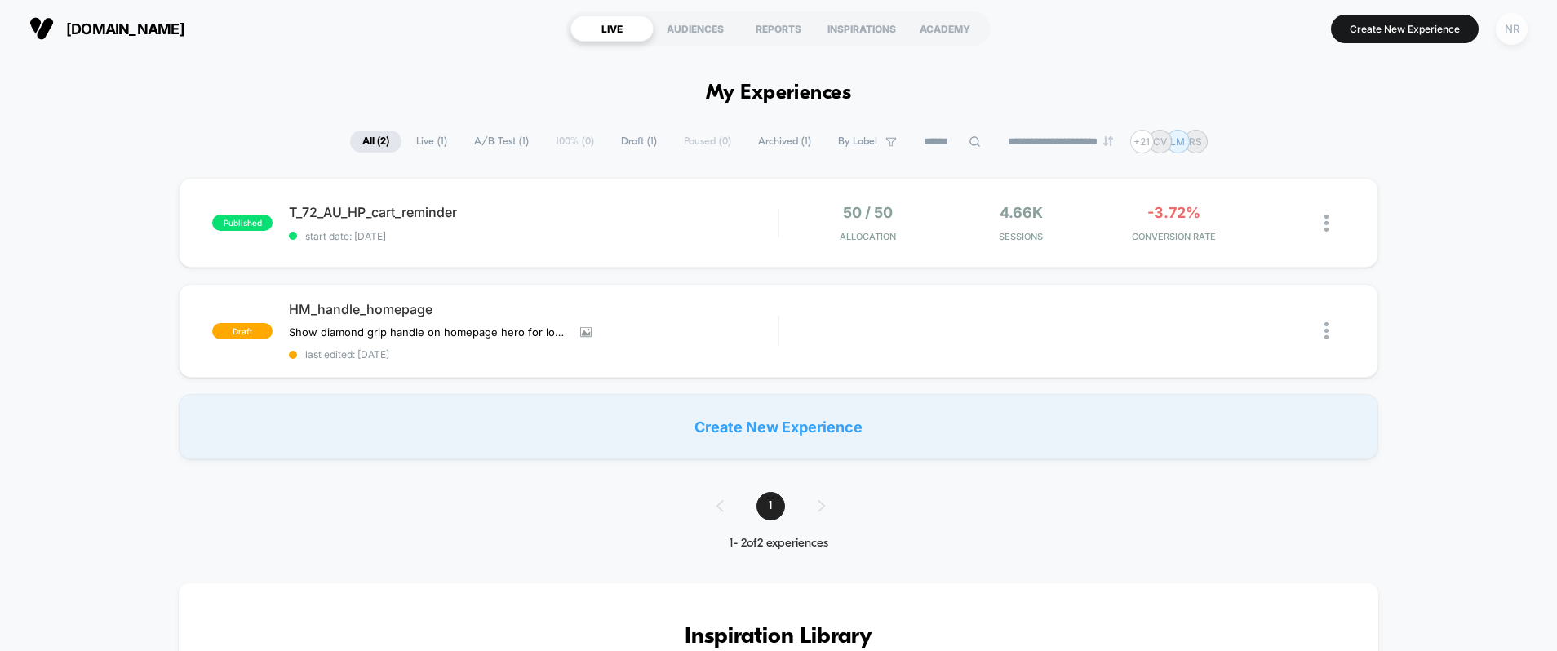
click at [1505, 40] on div "NR" at bounding box center [1512, 29] width 32 height 32
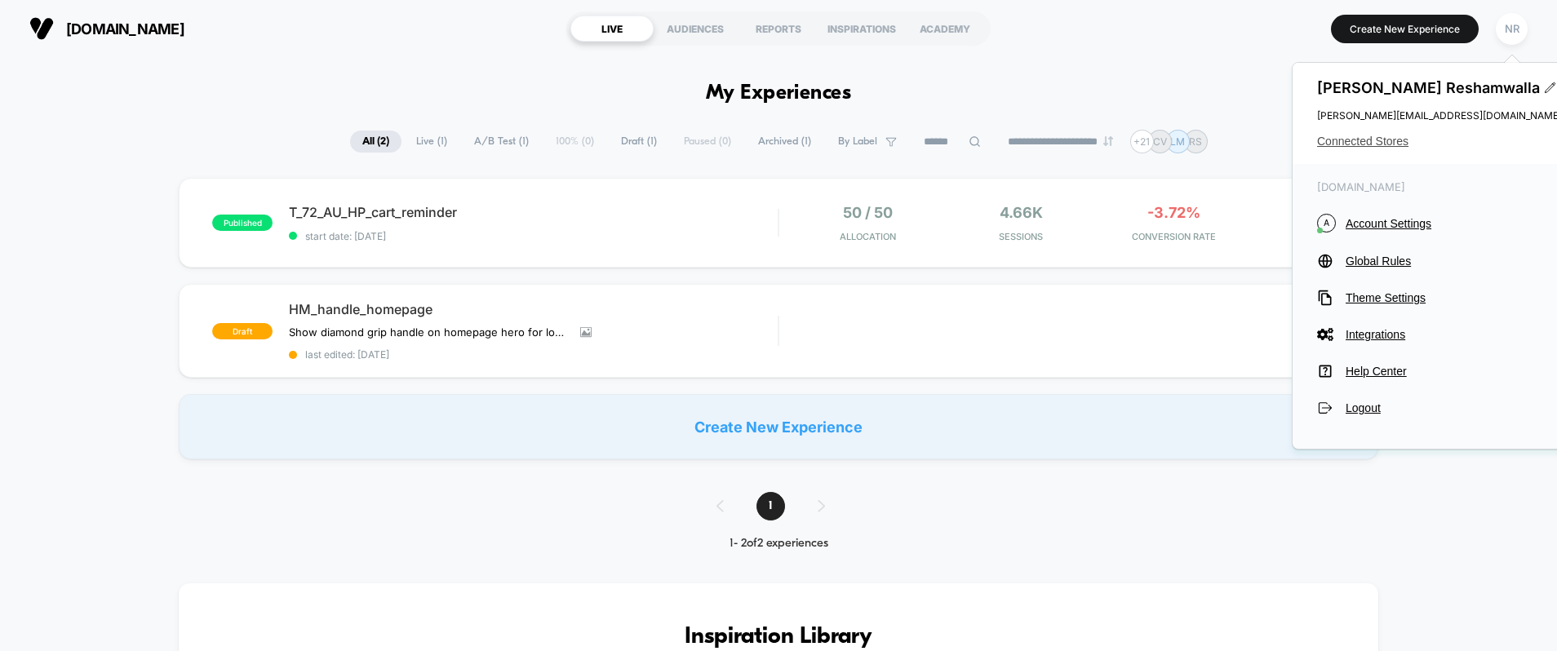
click at [1373, 144] on span "Connected Stores" at bounding box center [1439, 141] width 245 height 13
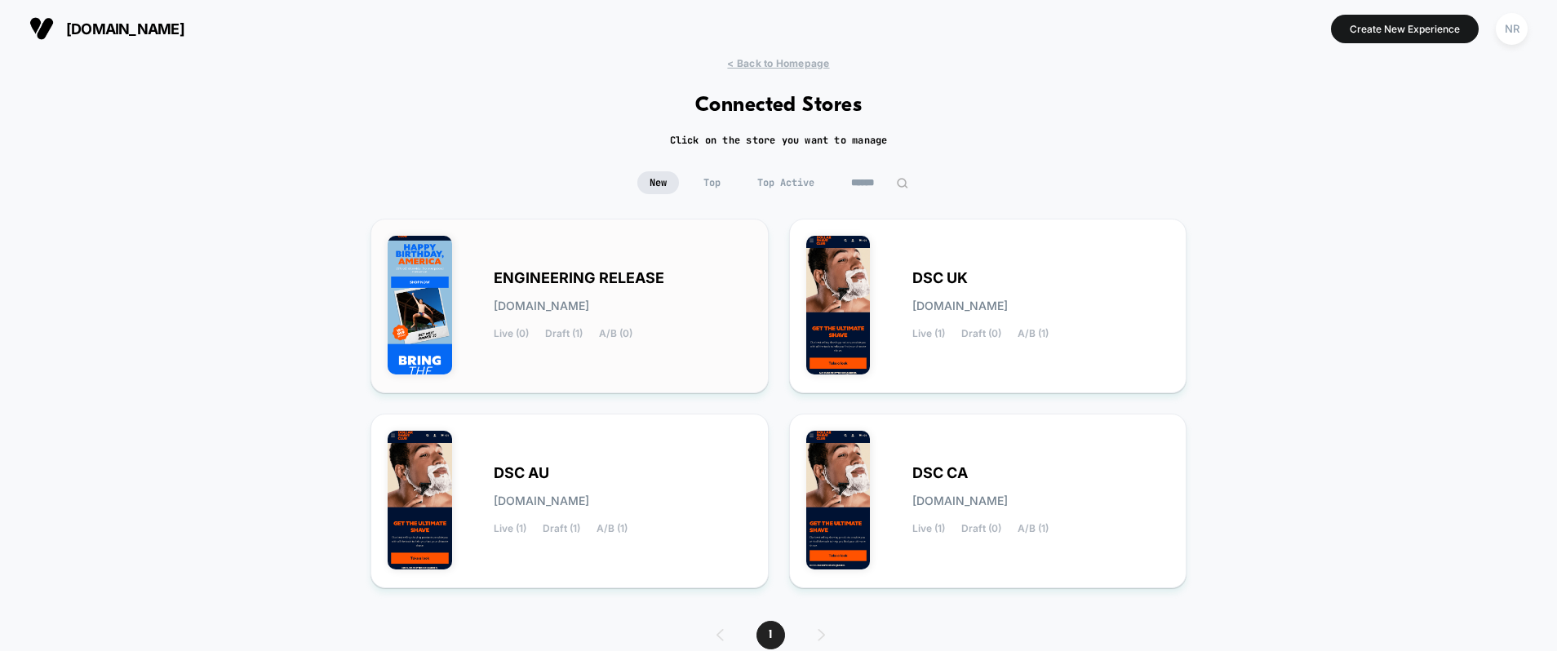
click at [709, 273] on div "ENGINEERING RELEASE [DOMAIN_NAME] Live (0) Draft (1) A/B (0)" at bounding box center [623, 306] width 258 height 67
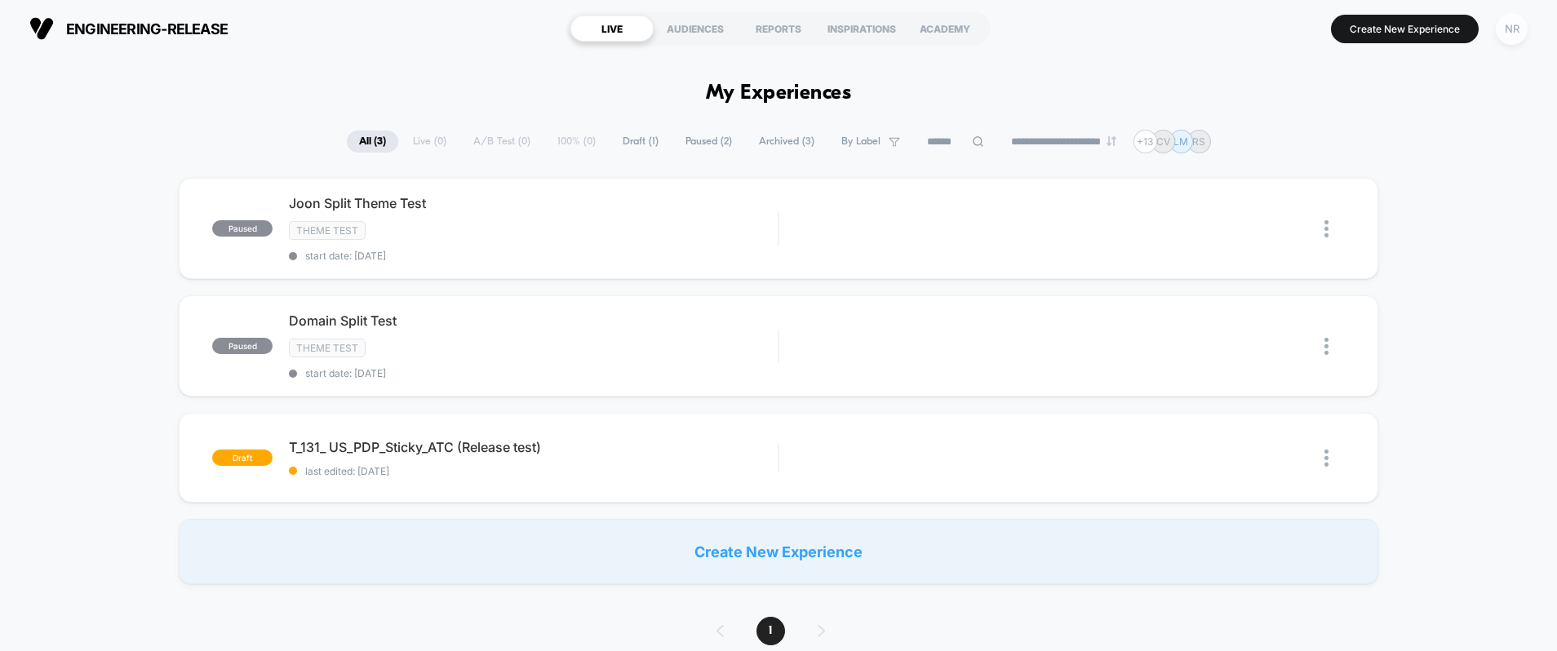
click at [1506, 41] on div "NR" at bounding box center [1512, 29] width 32 height 32
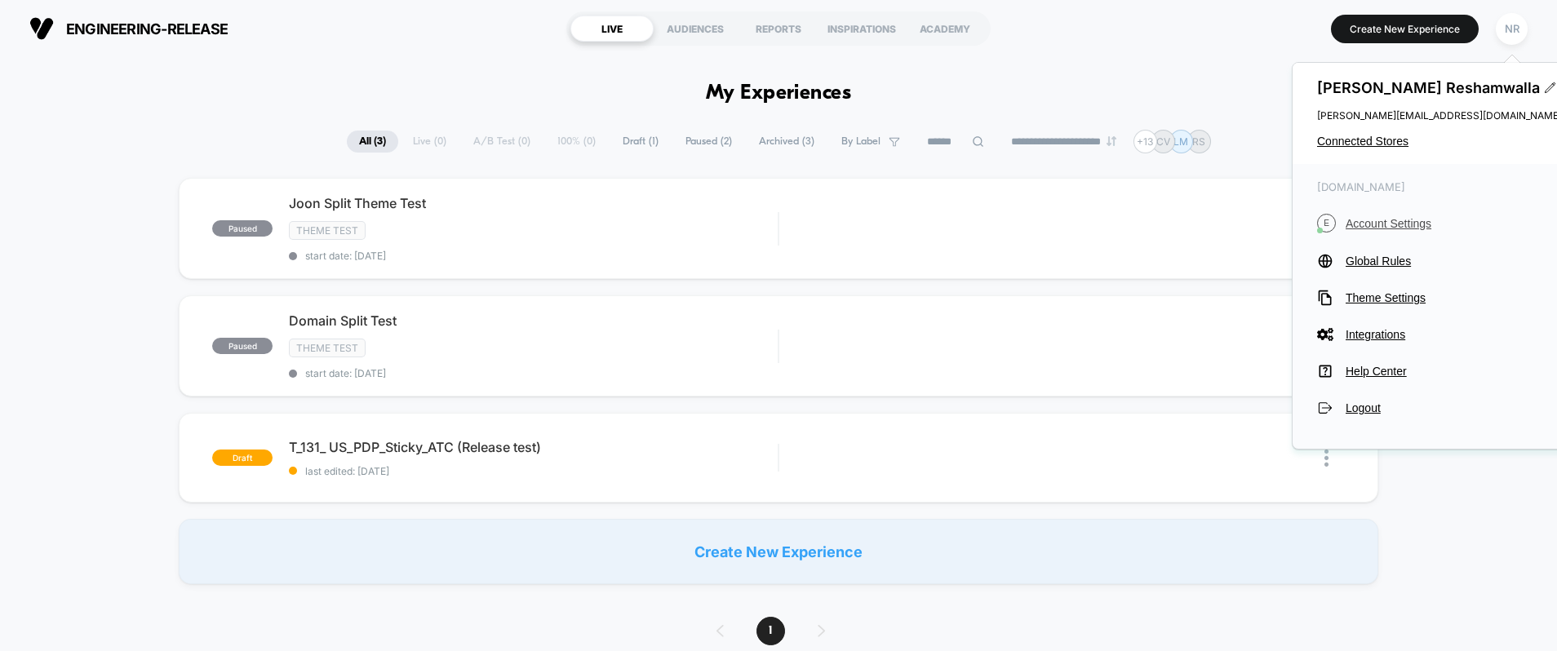
click at [1410, 214] on button "E Account Settings" at bounding box center [1439, 223] width 245 height 19
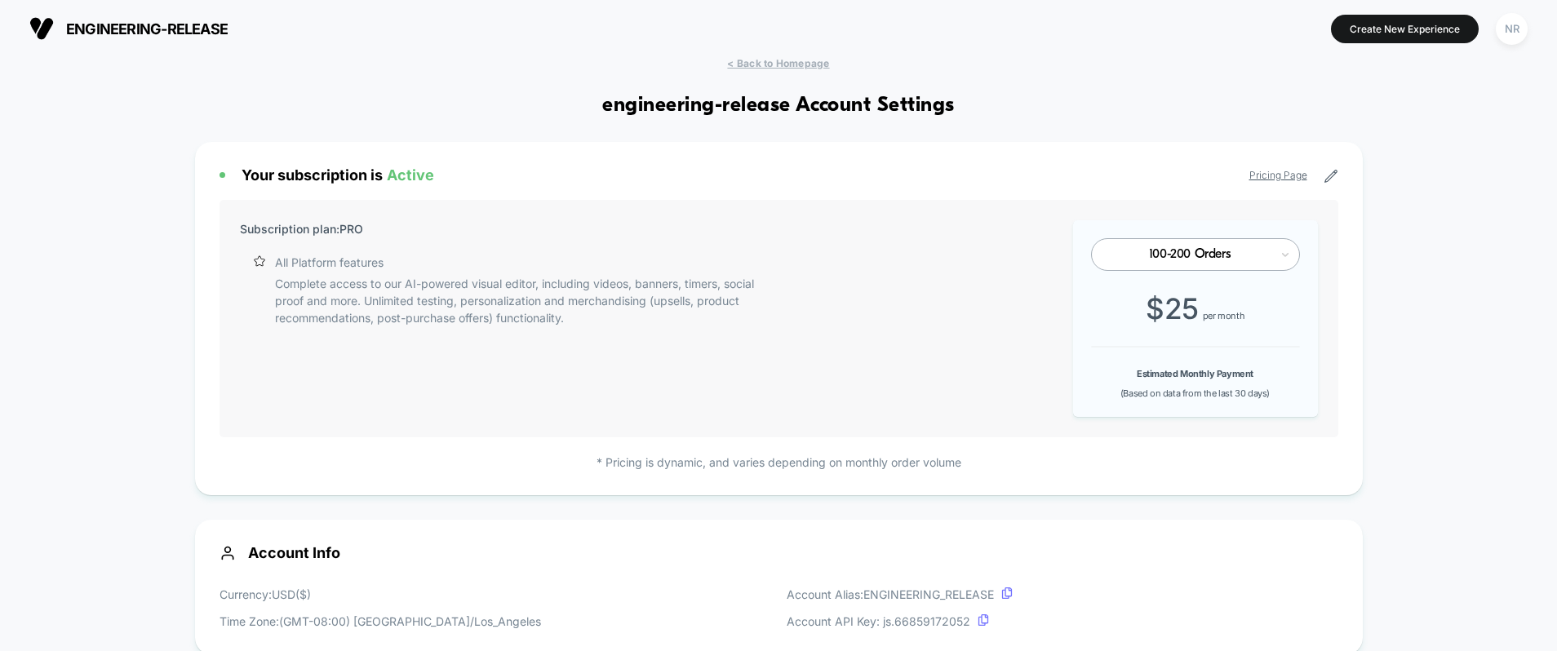
scroll to position [220, 0]
click at [1333, 175] on icon at bounding box center [1330, 177] width 12 height 12
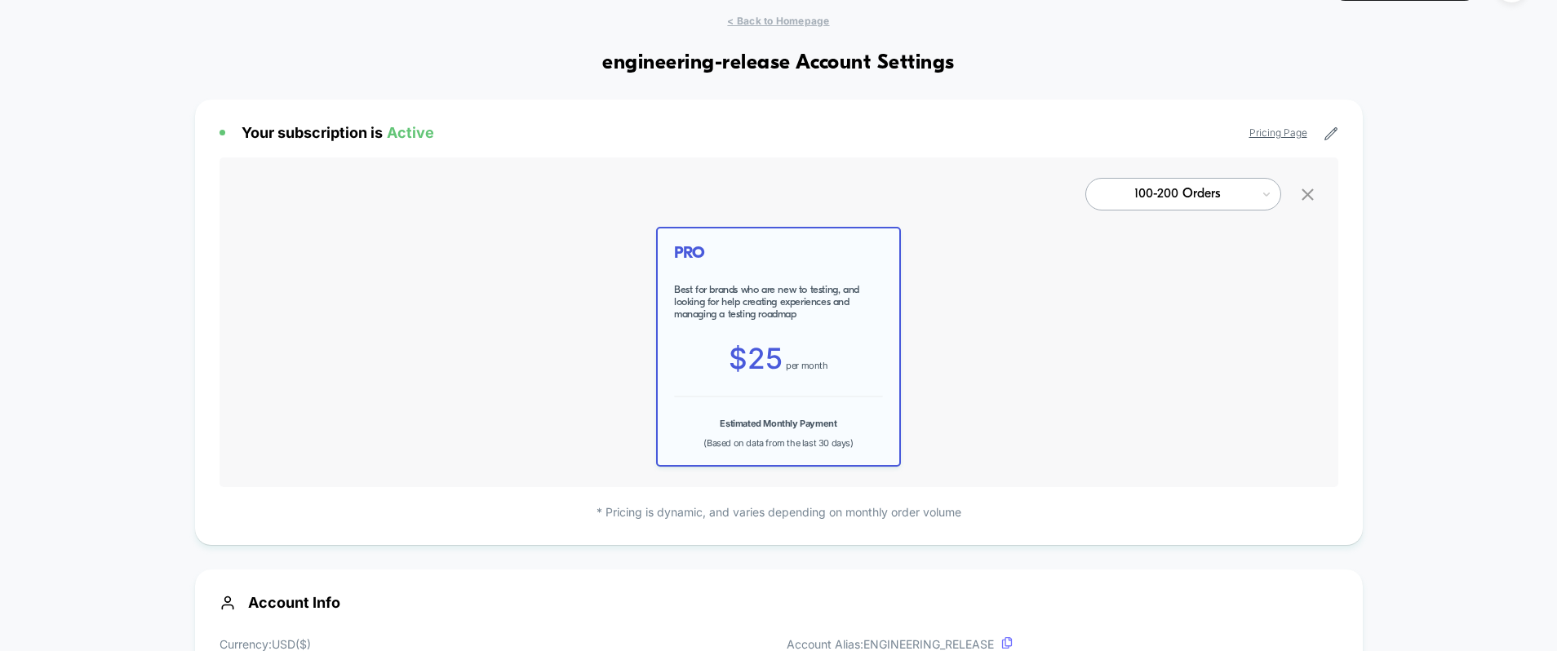
scroll to position [0, 0]
